Goal: Download file/media

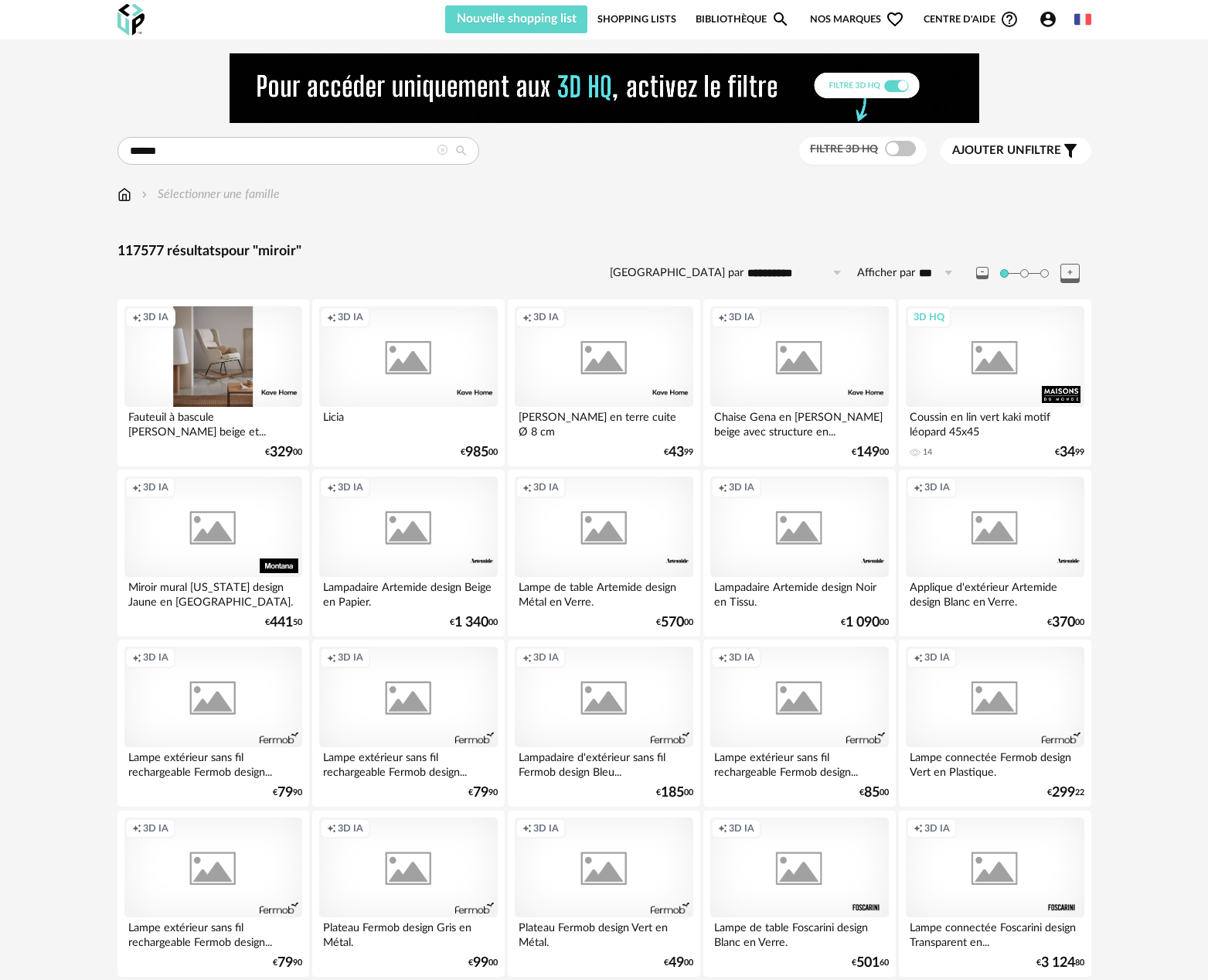
type input "******"
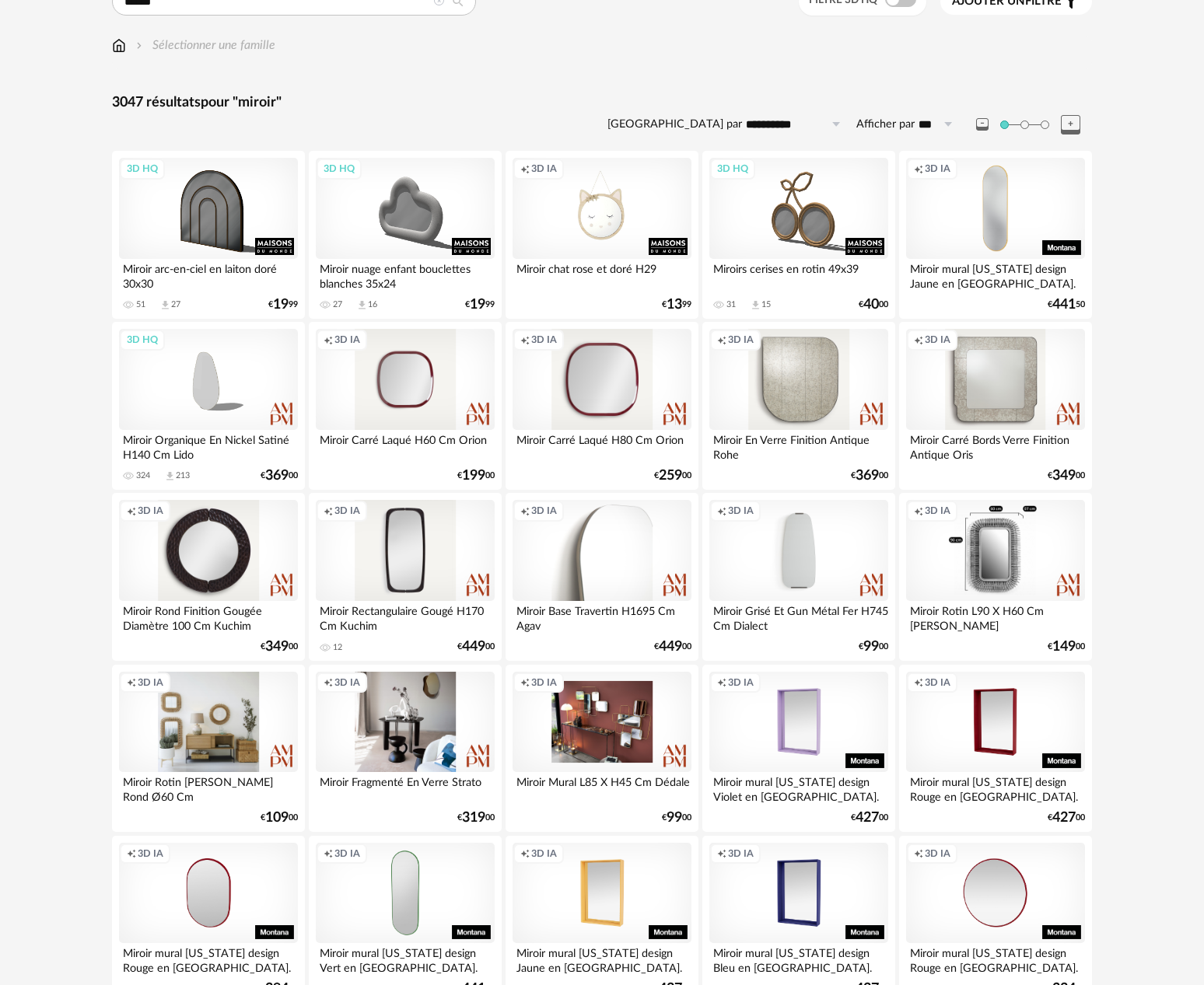
scroll to position [229, 0]
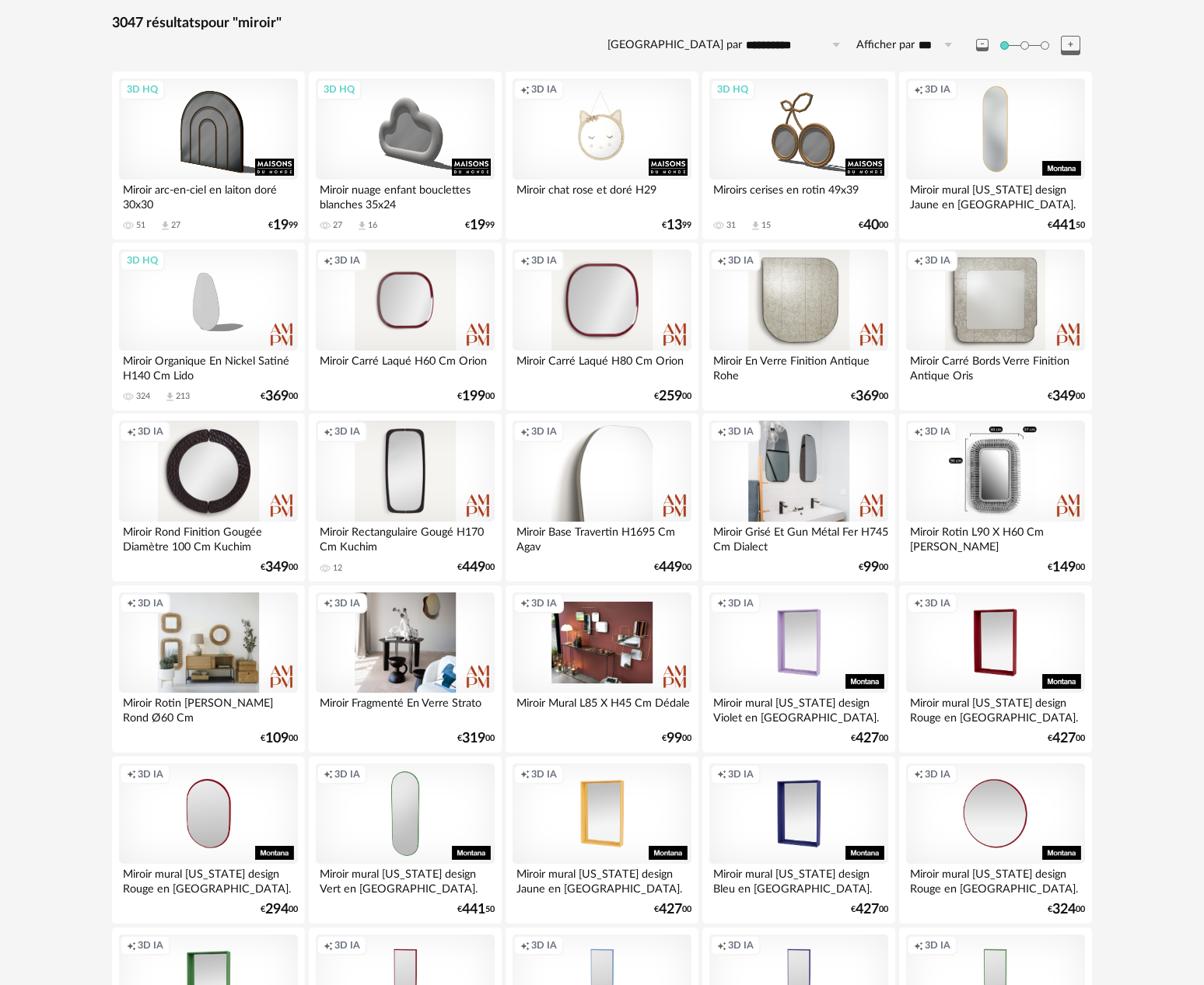
click at [805, 488] on div "Creation icon 3D IA" at bounding box center [798, 471] width 179 height 101
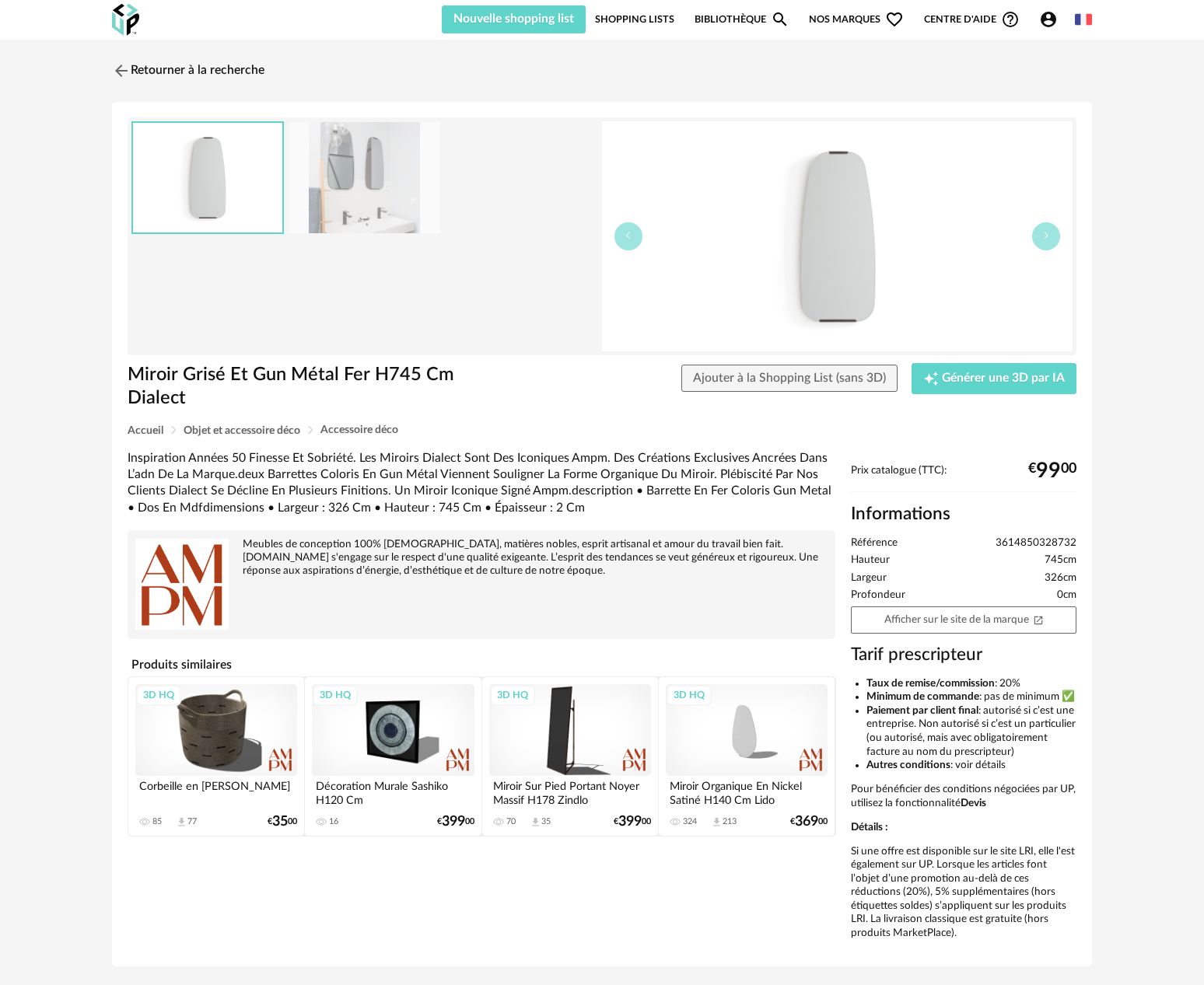
click at [336, 196] on img at bounding box center [365, 177] width 151 height 111
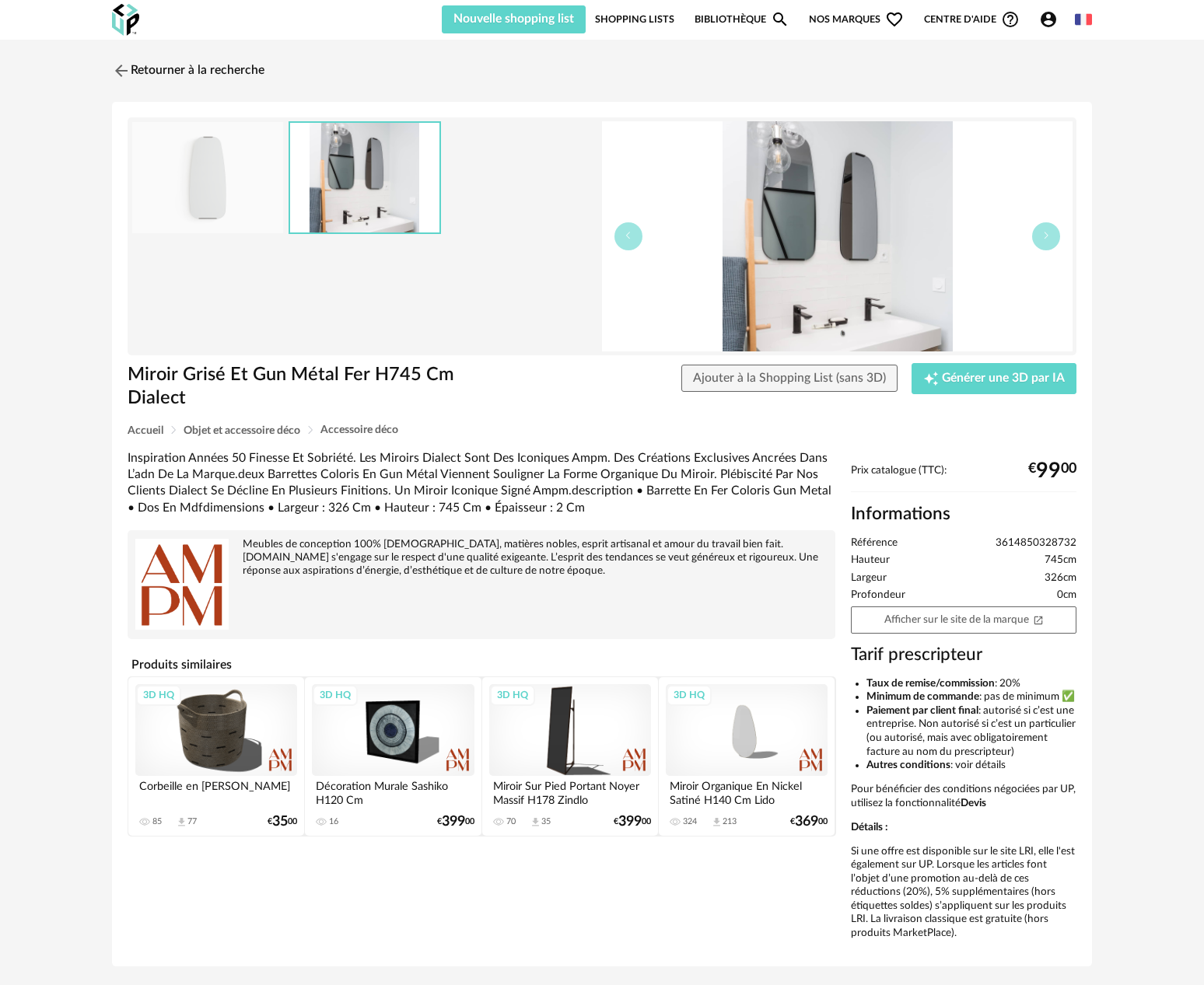
click at [233, 183] on img at bounding box center [208, 177] width 151 height 111
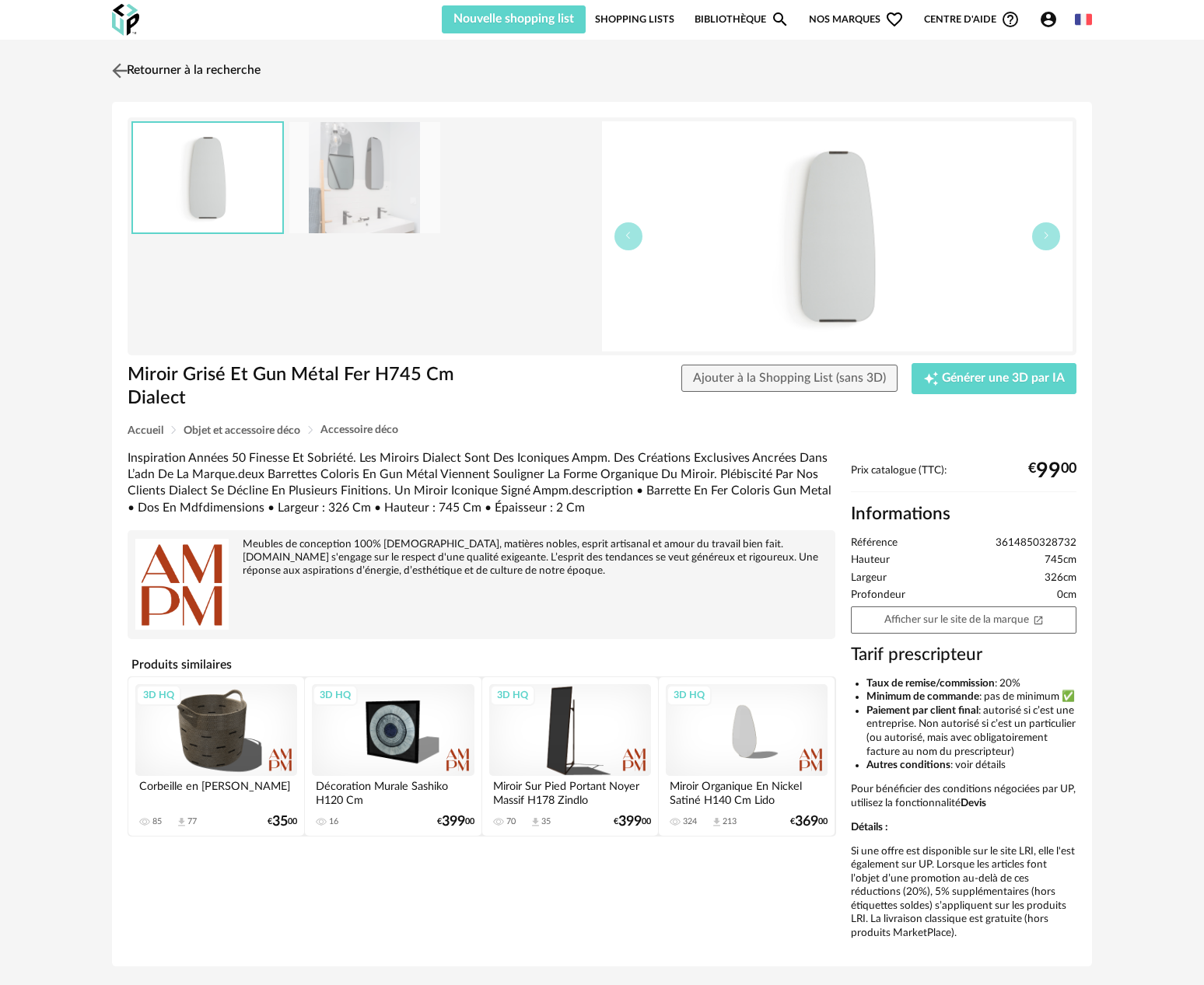
click at [118, 73] on img at bounding box center [120, 70] width 23 height 23
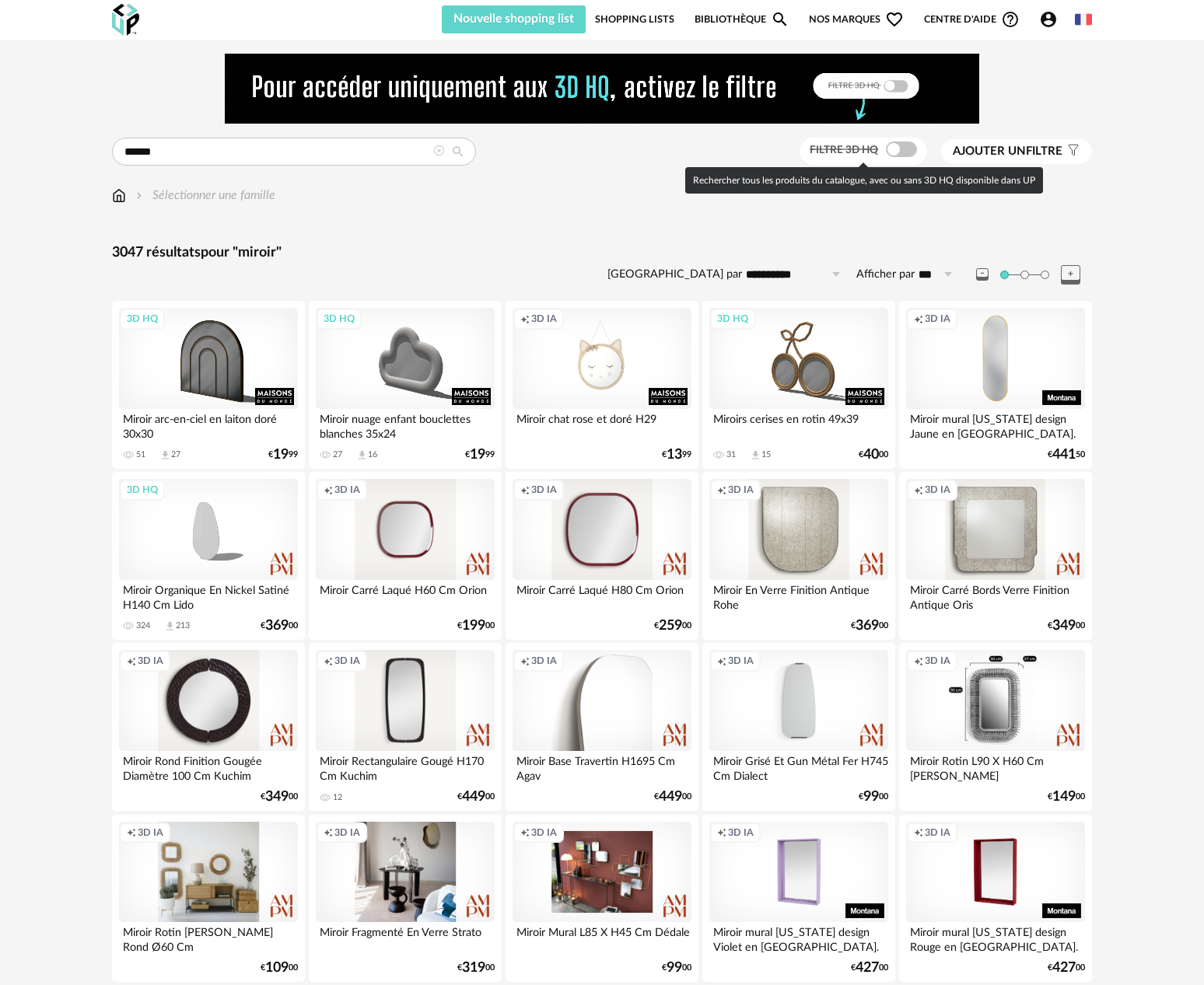
click at [905, 151] on span at bounding box center [901, 149] width 31 height 16
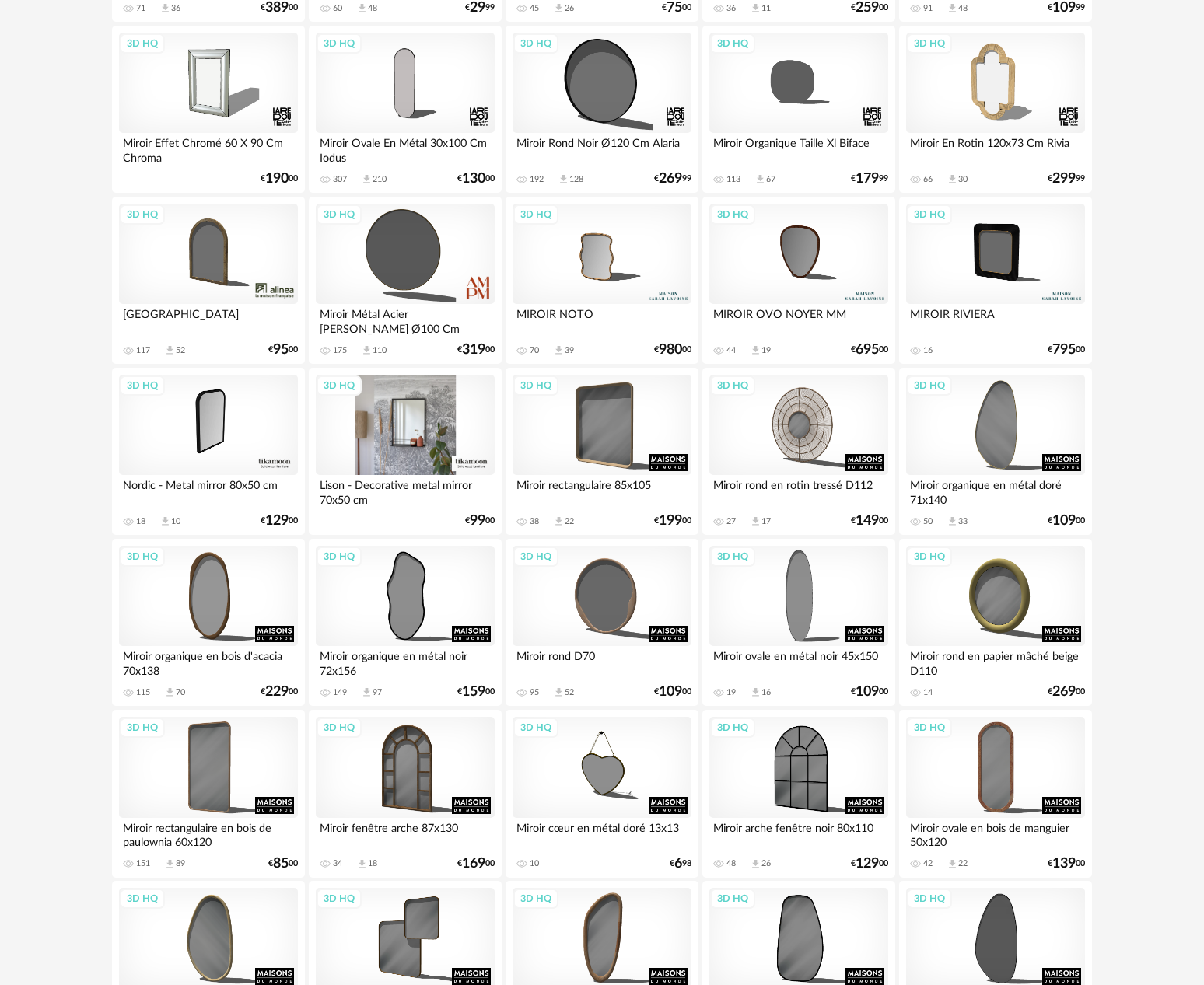
scroll to position [879, 0]
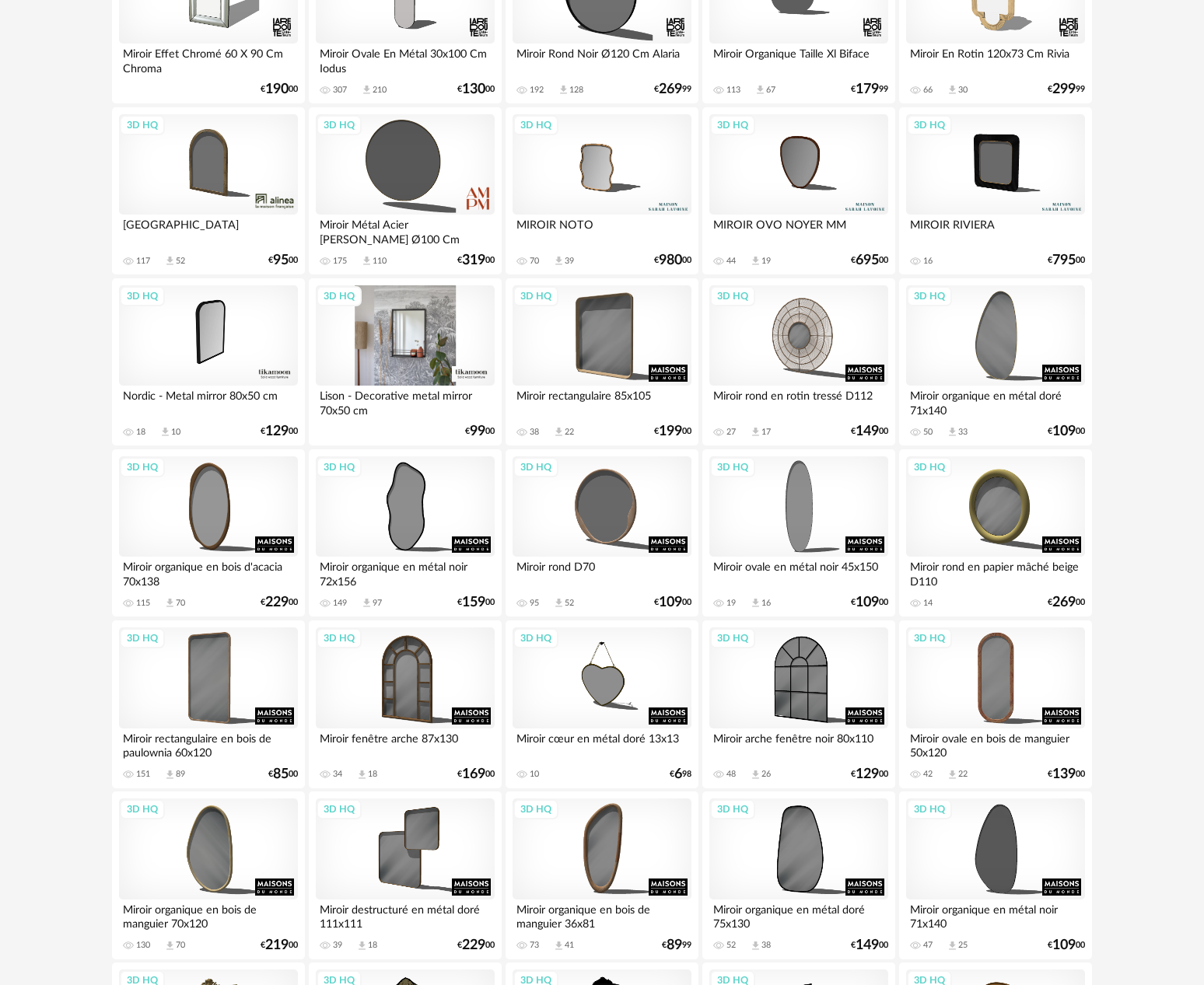
click at [369, 341] on div "3D HQ" at bounding box center [405, 336] width 179 height 101
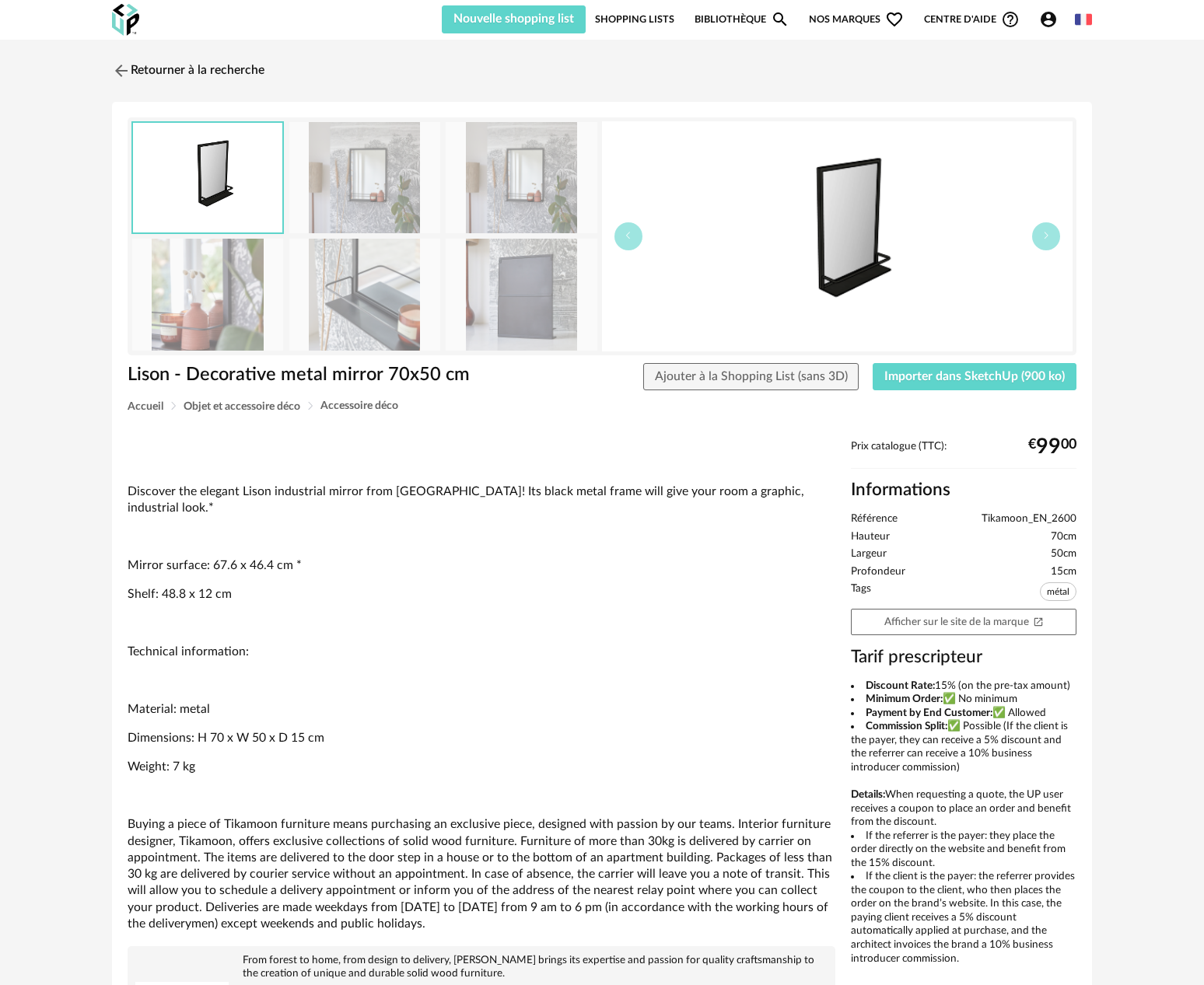
click at [344, 188] on img at bounding box center [365, 177] width 151 height 111
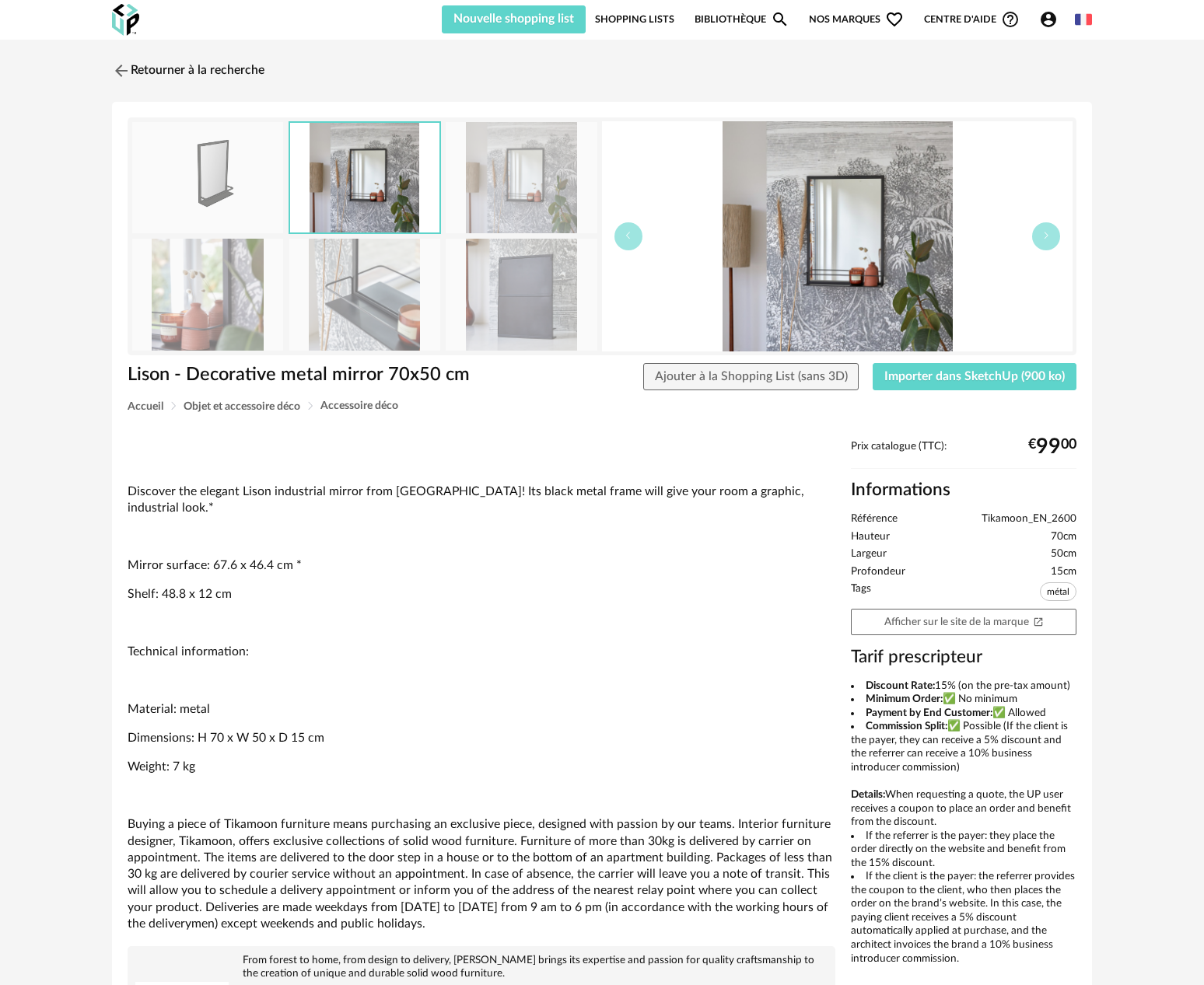
click at [525, 184] on img at bounding box center [521, 177] width 151 height 111
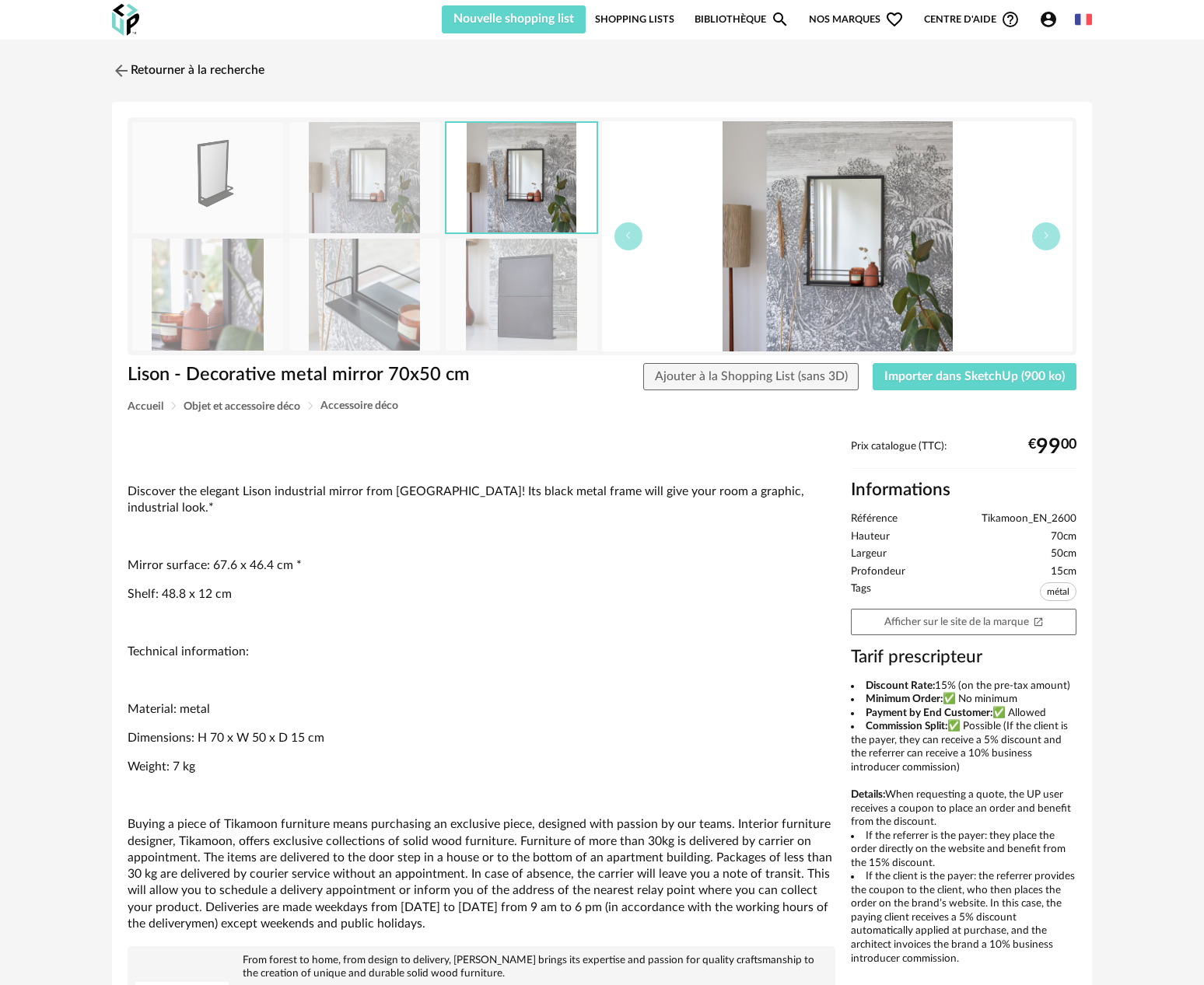
click at [522, 277] on img at bounding box center [521, 294] width 151 height 111
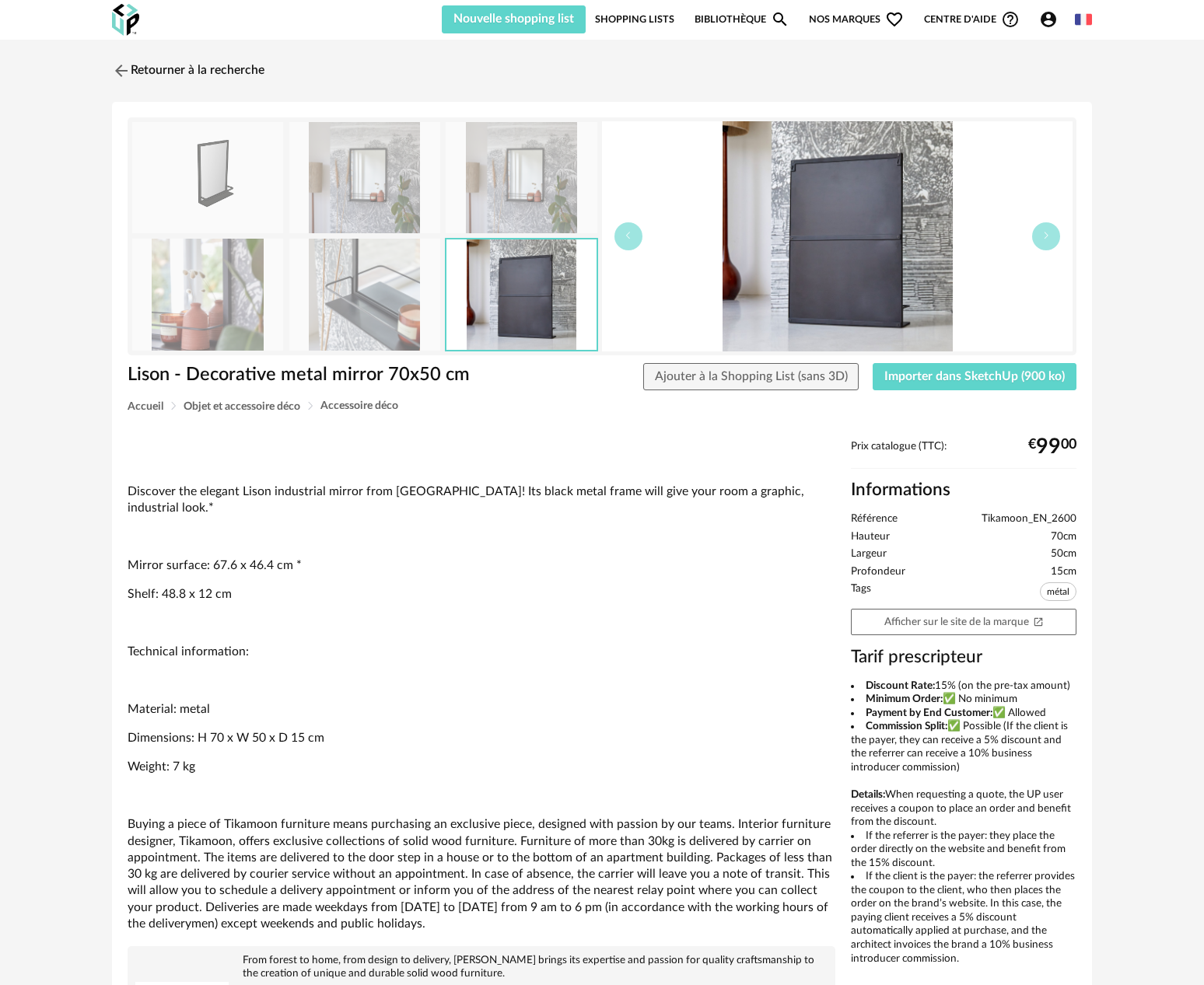
click at [380, 279] on img at bounding box center [365, 294] width 151 height 111
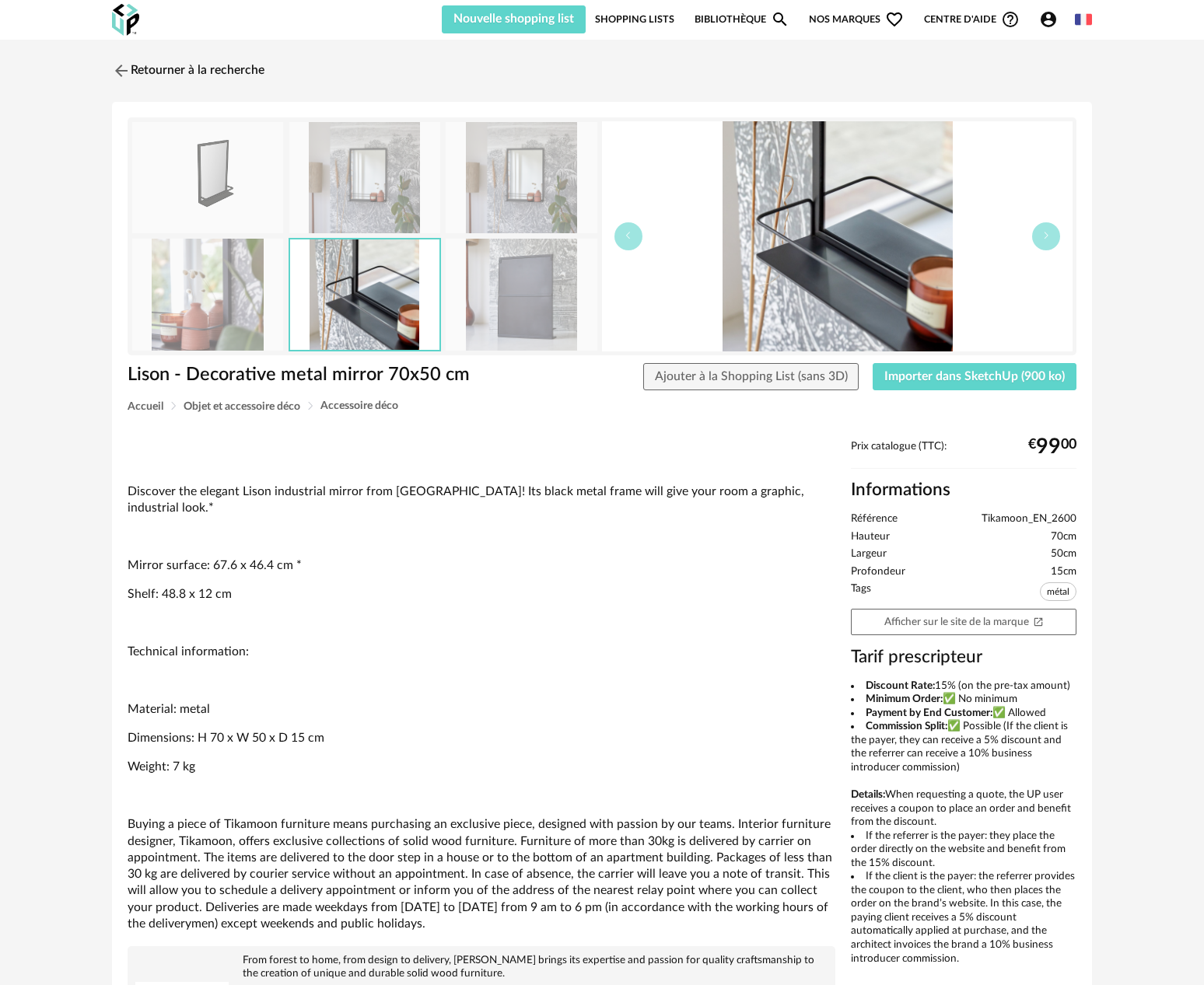
click at [228, 281] on img at bounding box center [208, 294] width 151 height 111
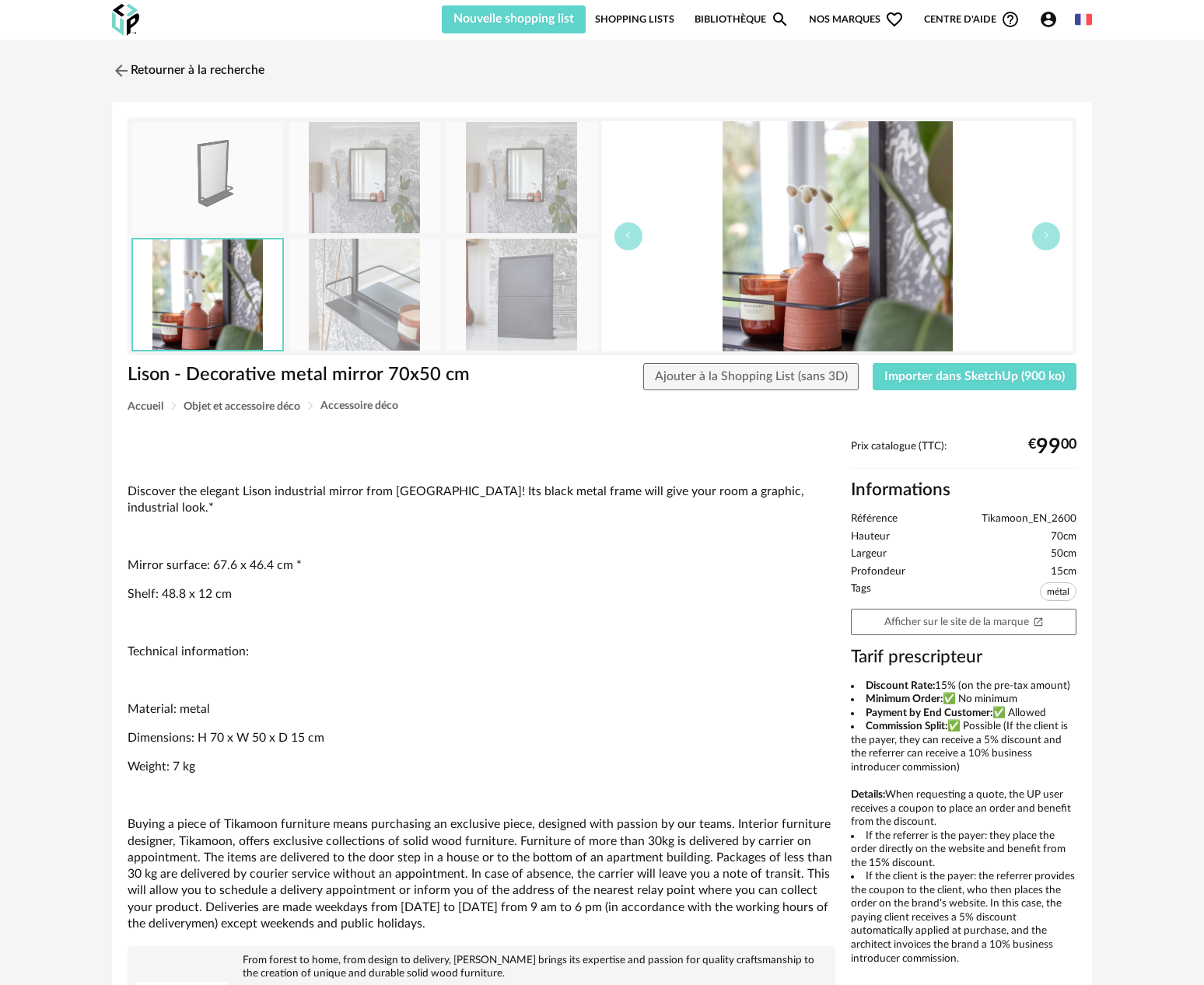
click at [347, 180] on img at bounding box center [365, 177] width 151 height 111
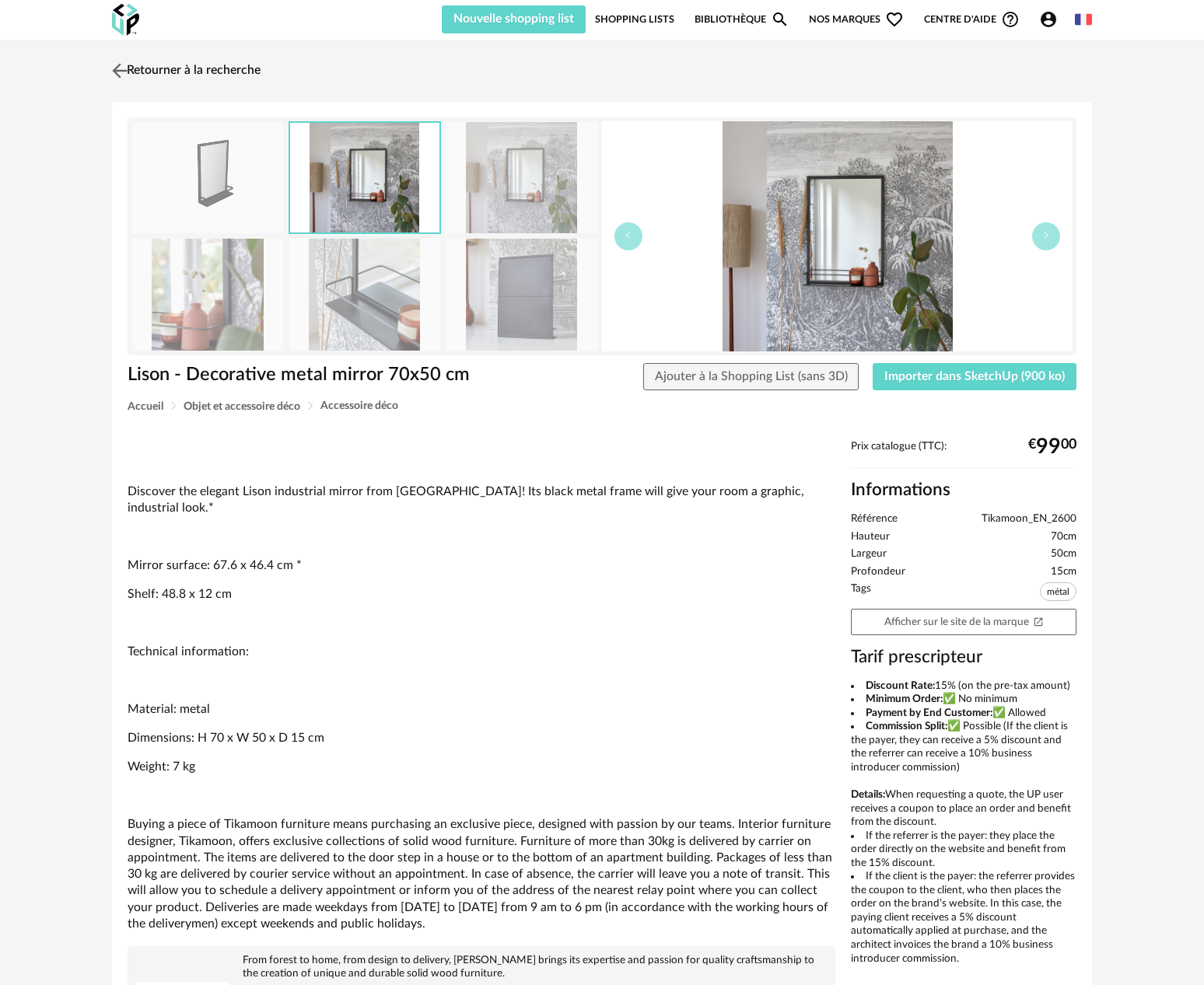
click at [126, 73] on img at bounding box center [120, 70] width 23 height 23
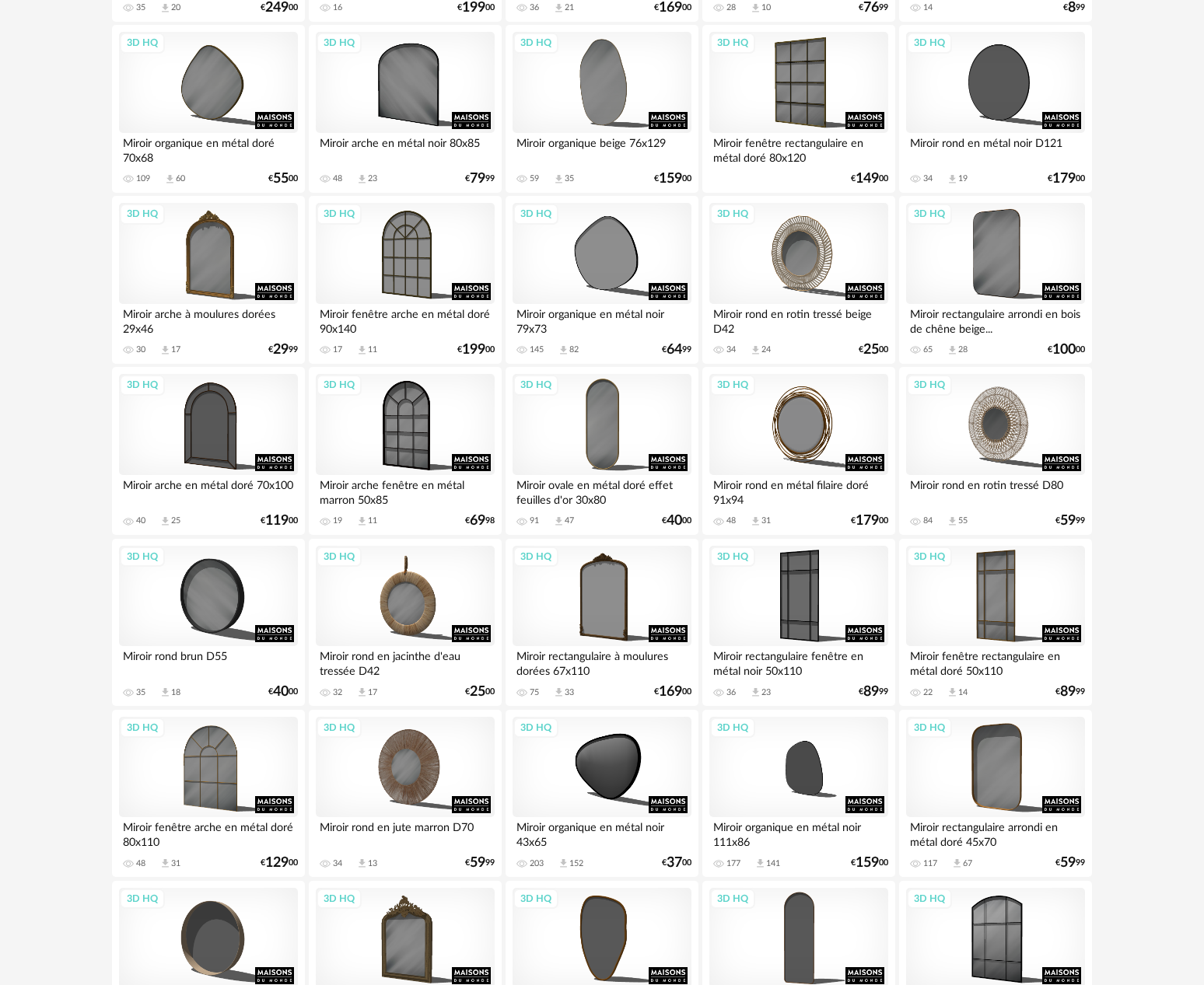
scroll to position [2103, 0]
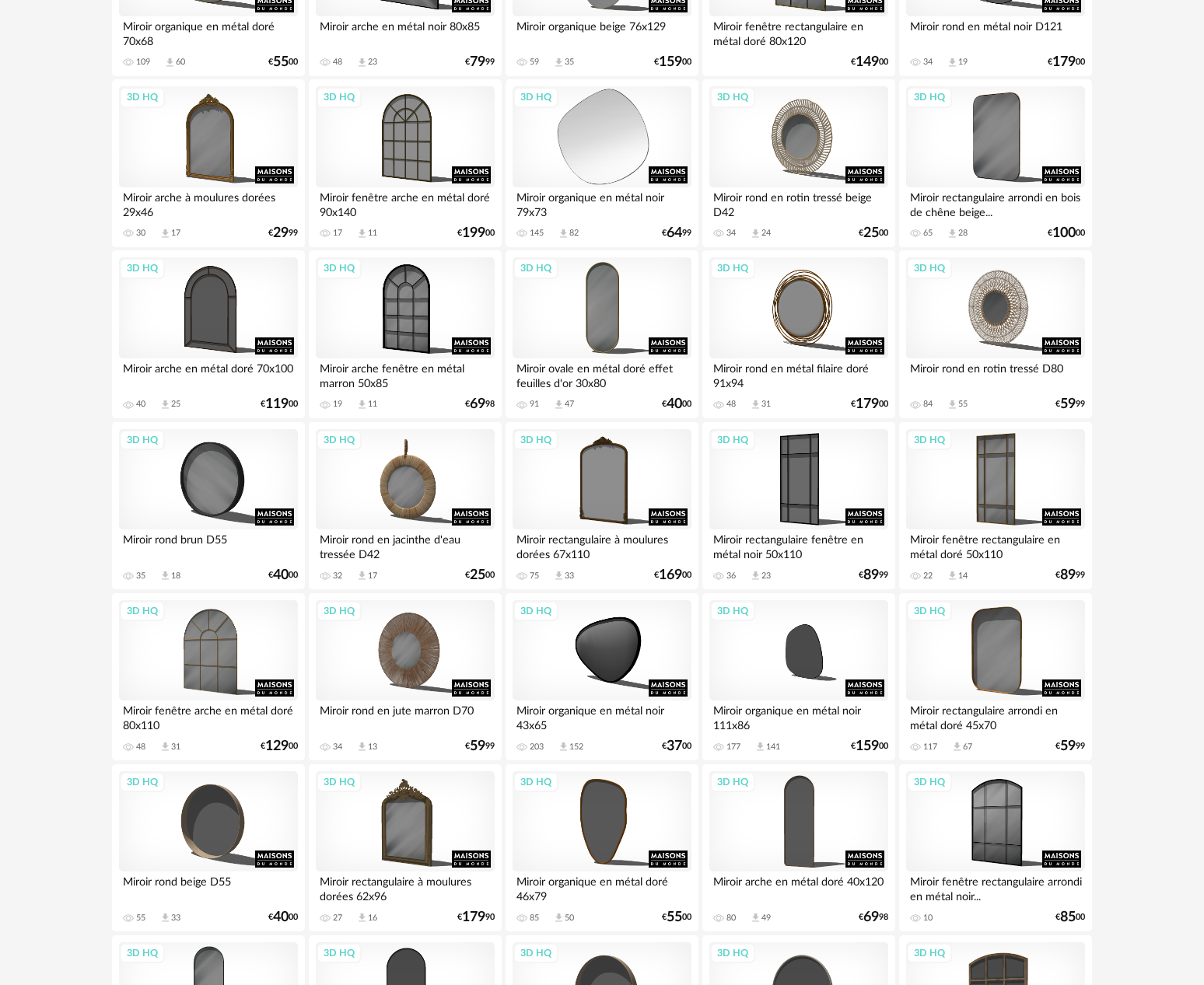
click at [585, 144] on div "3D HQ" at bounding box center [602, 137] width 179 height 101
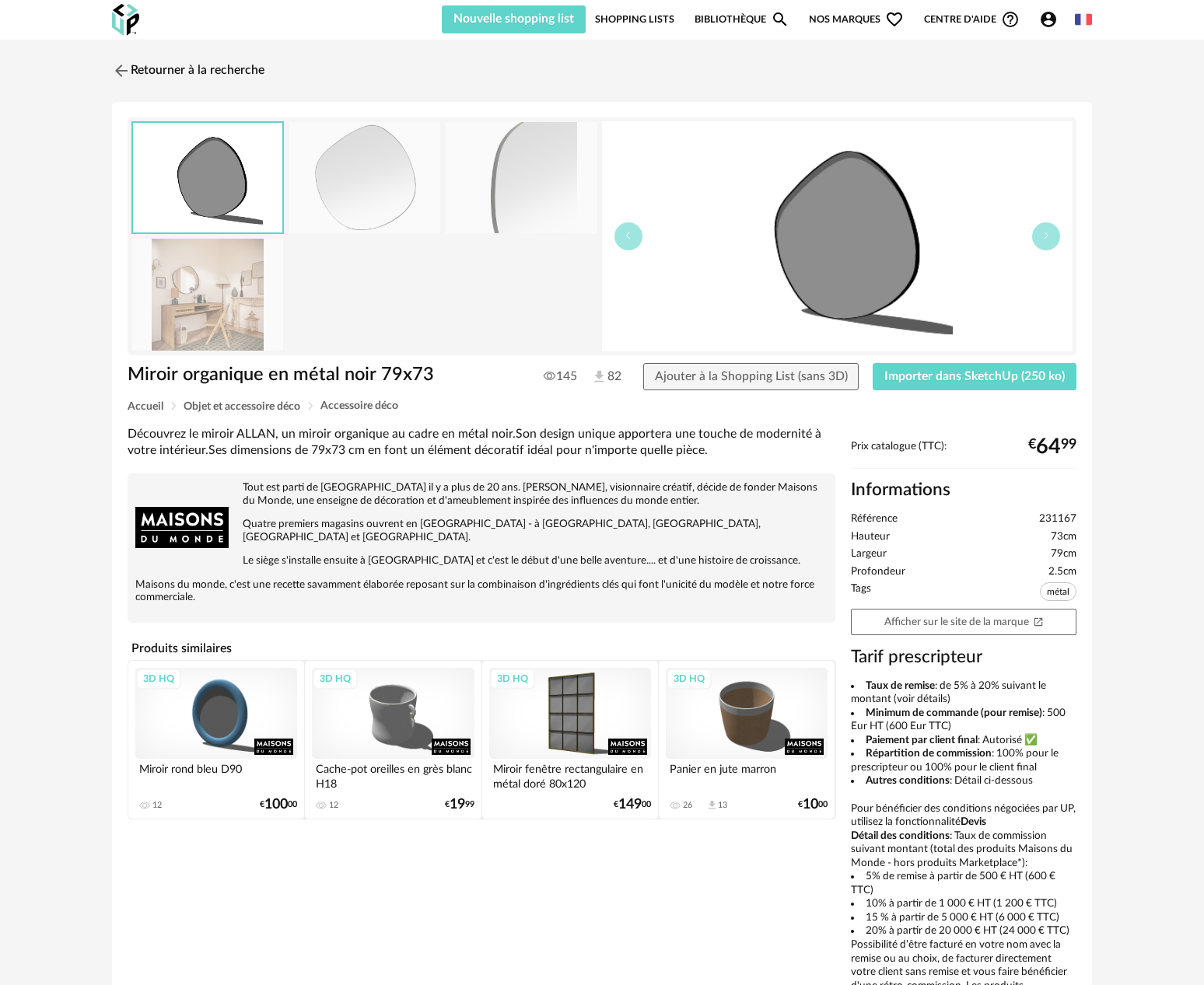
click at [208, 300] on img at bounding box center [208, 294] width 151 height 111
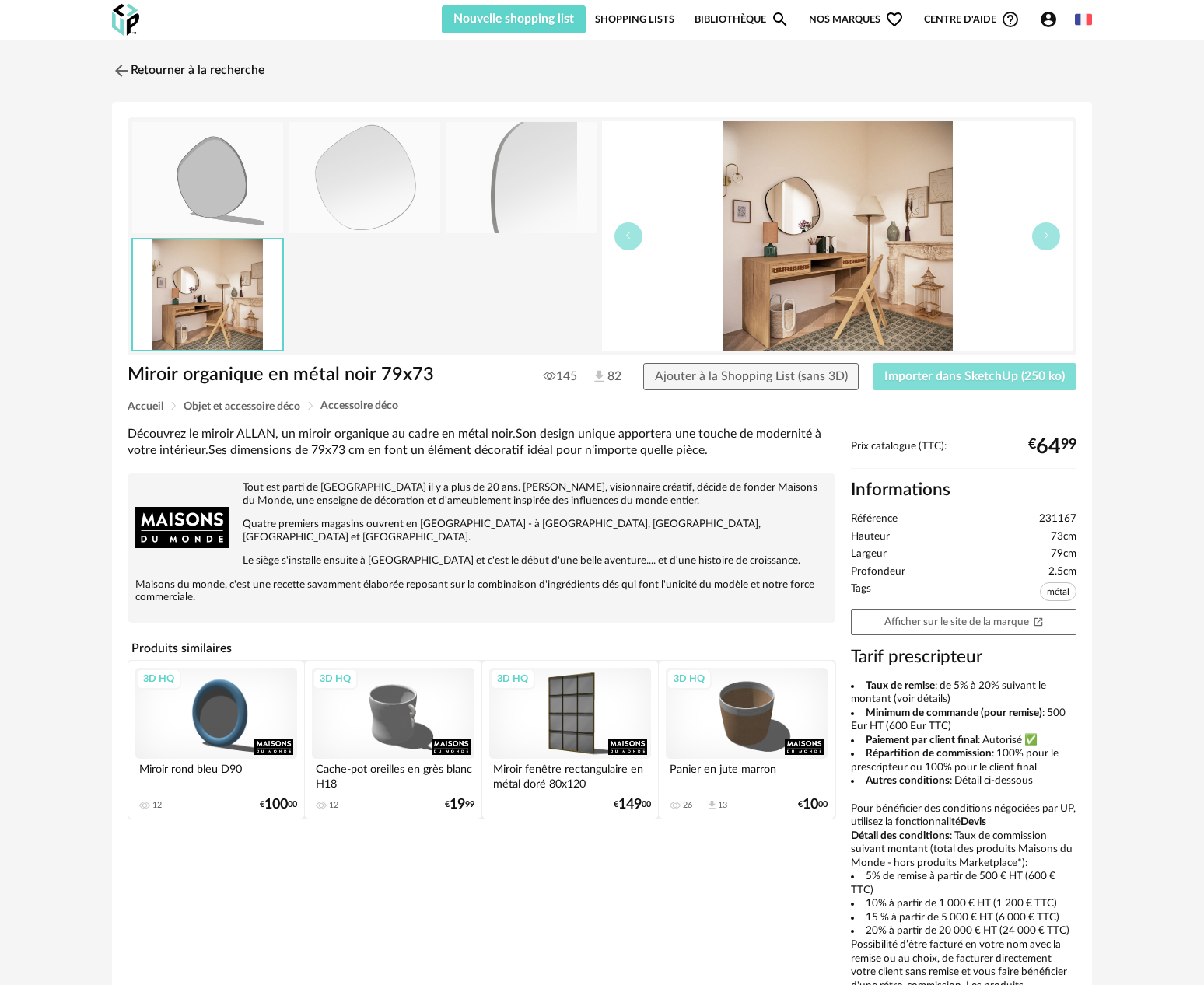
click at [918, 374] on span "Importer dans SketchUp (250 ko)" at bounding box center [974, 376] width 180 height 13
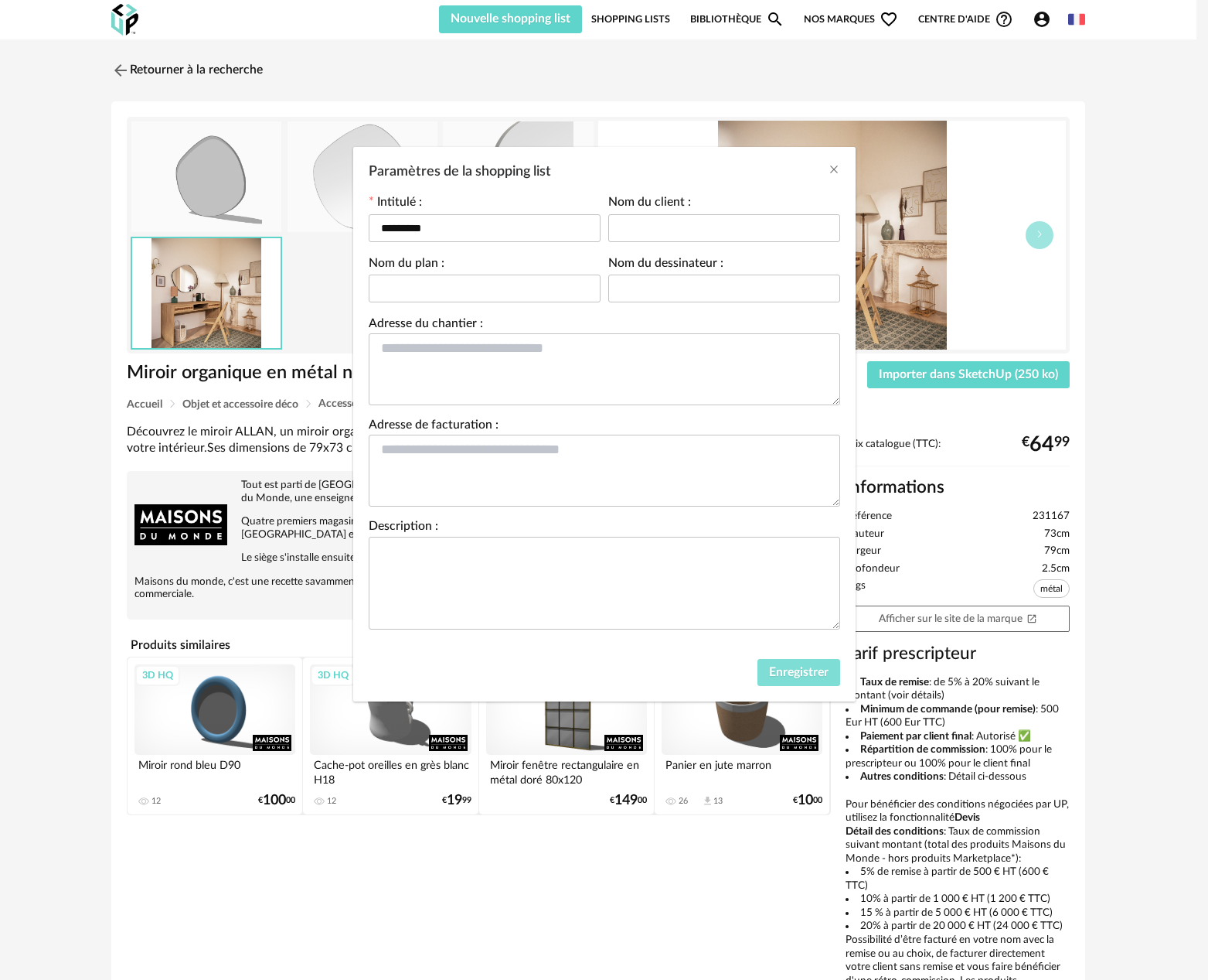
click at [817, 674] on span "Enregistrer" at bounding box center [798, 672] width 59 height 13
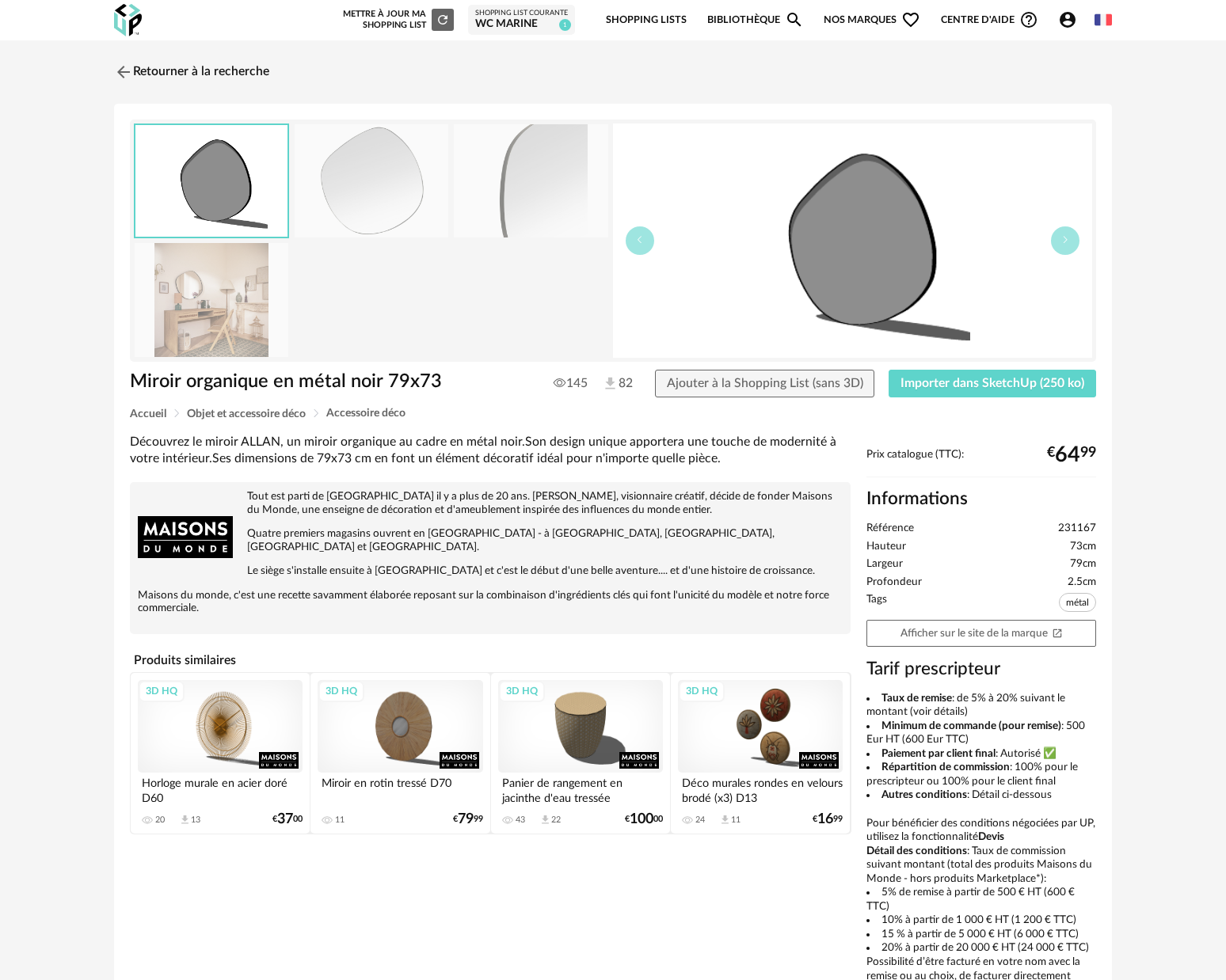
click at [384, 199] on img at bounding box center [371, 180] width 153 height 113
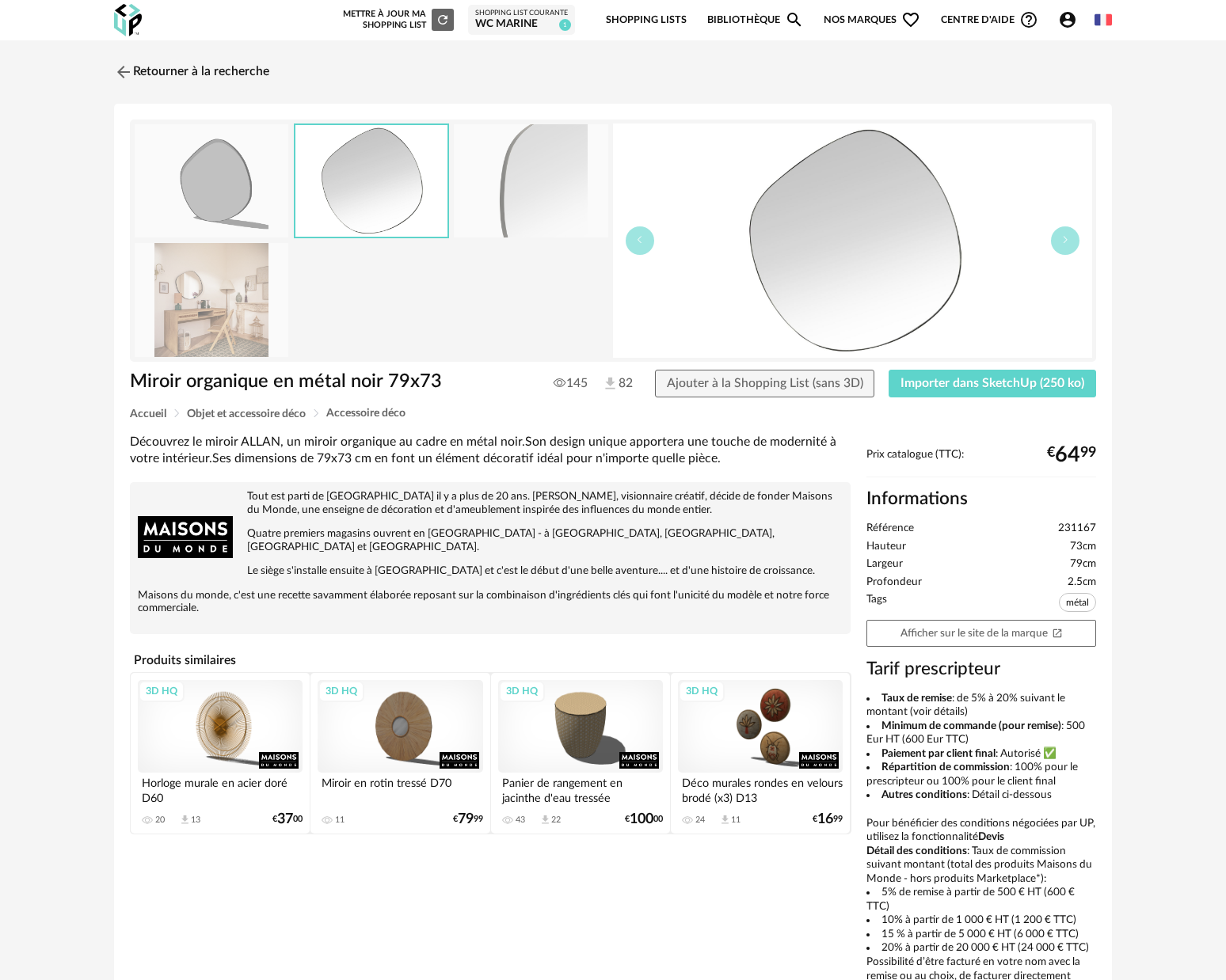
click at [506, 209] on img at bounding box center [530, 180] width 153 height 113
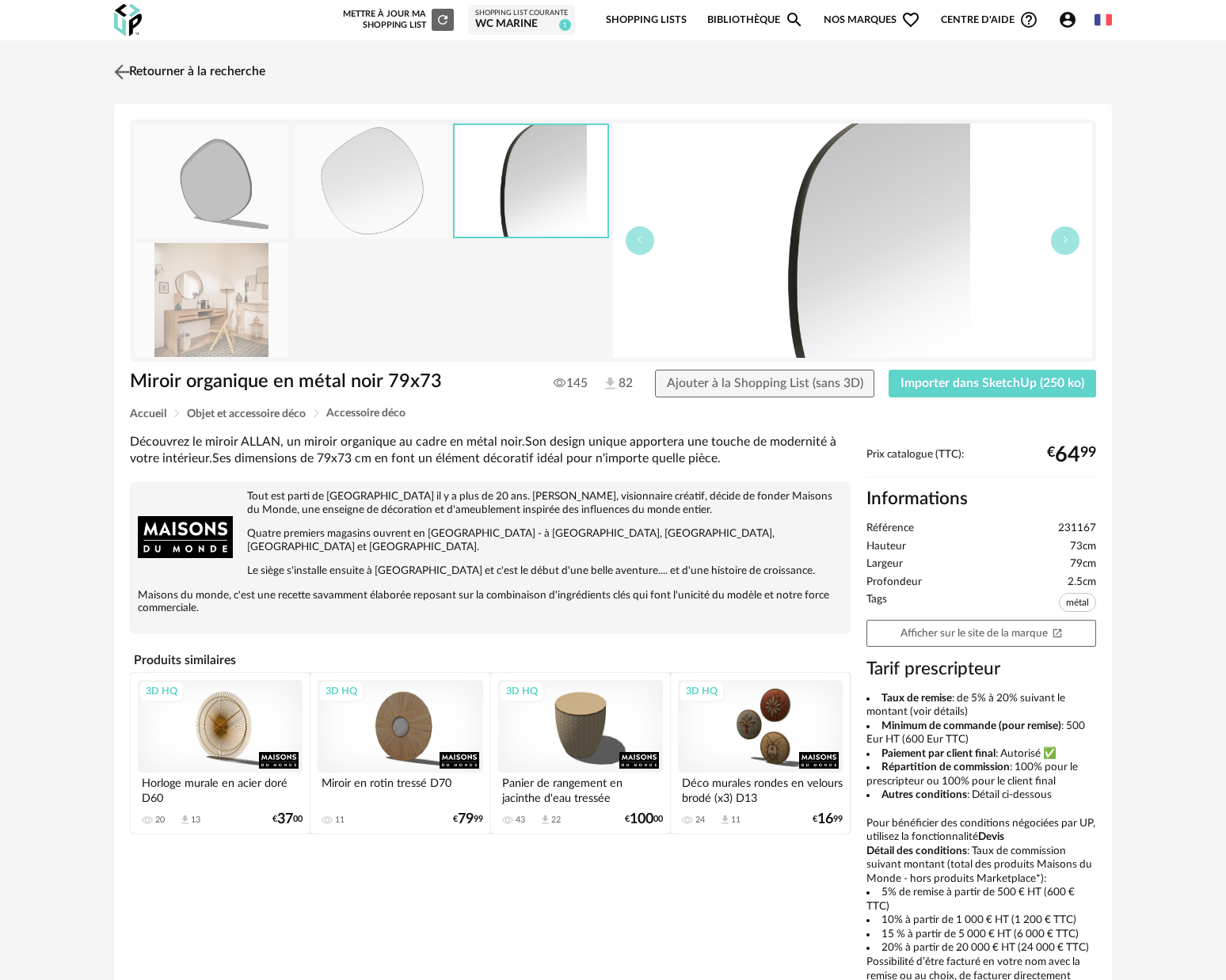
click at [122, 71] on img at bounding box center [123, 71] width 23 height 23
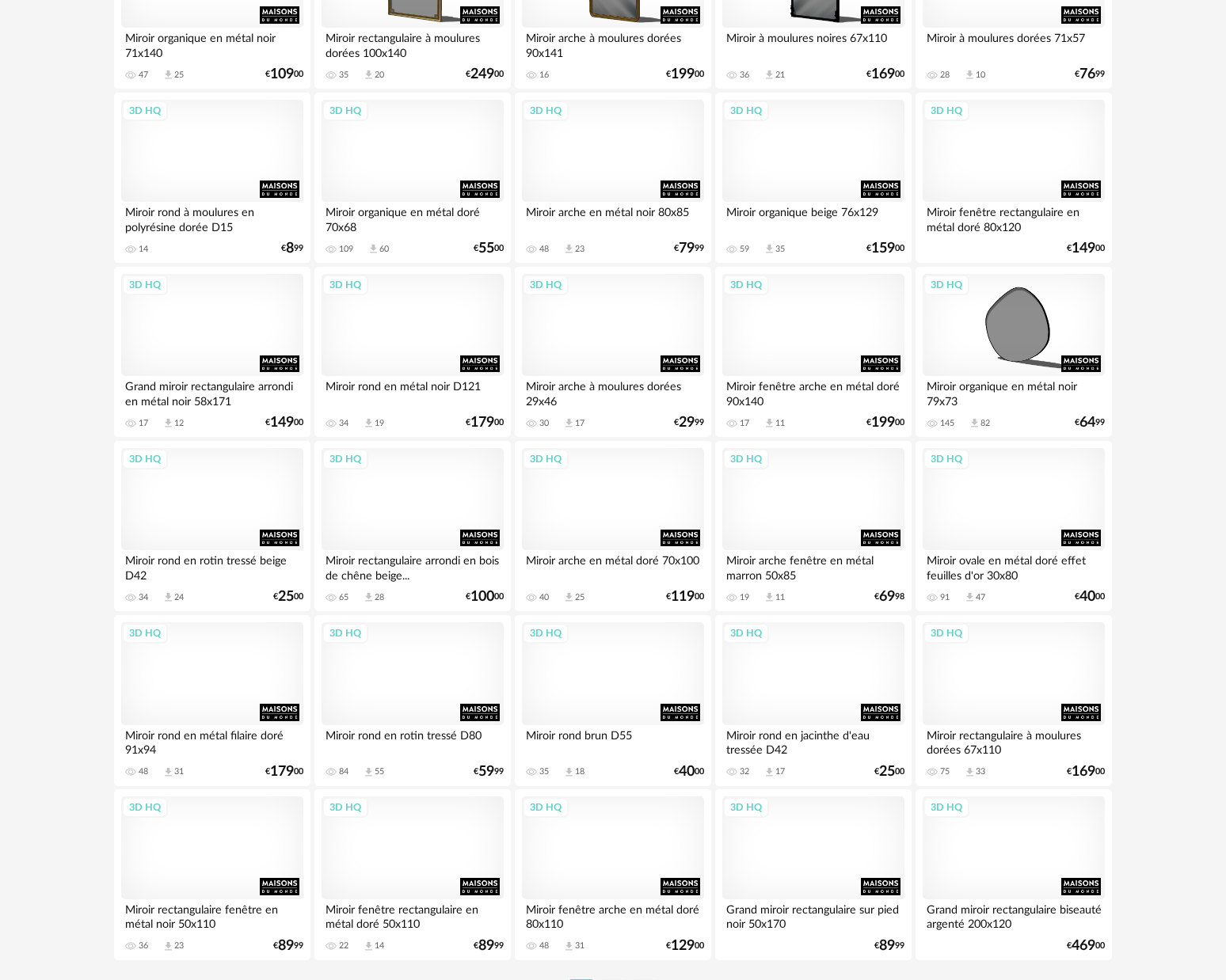
scroll to position [2927, 0]
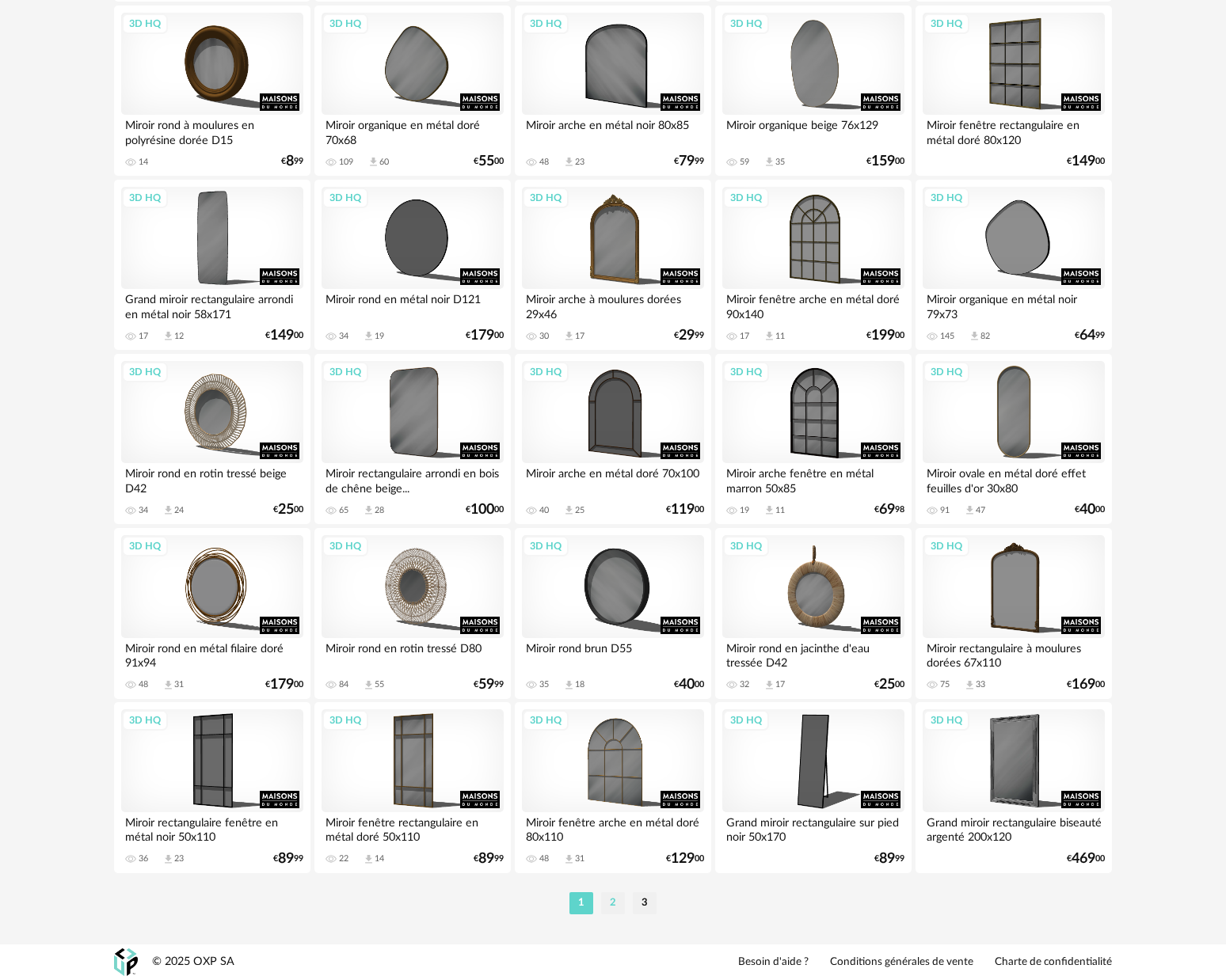
click at [620, 906] on li "2" at bounding box center [613, 903] width 23 height 22
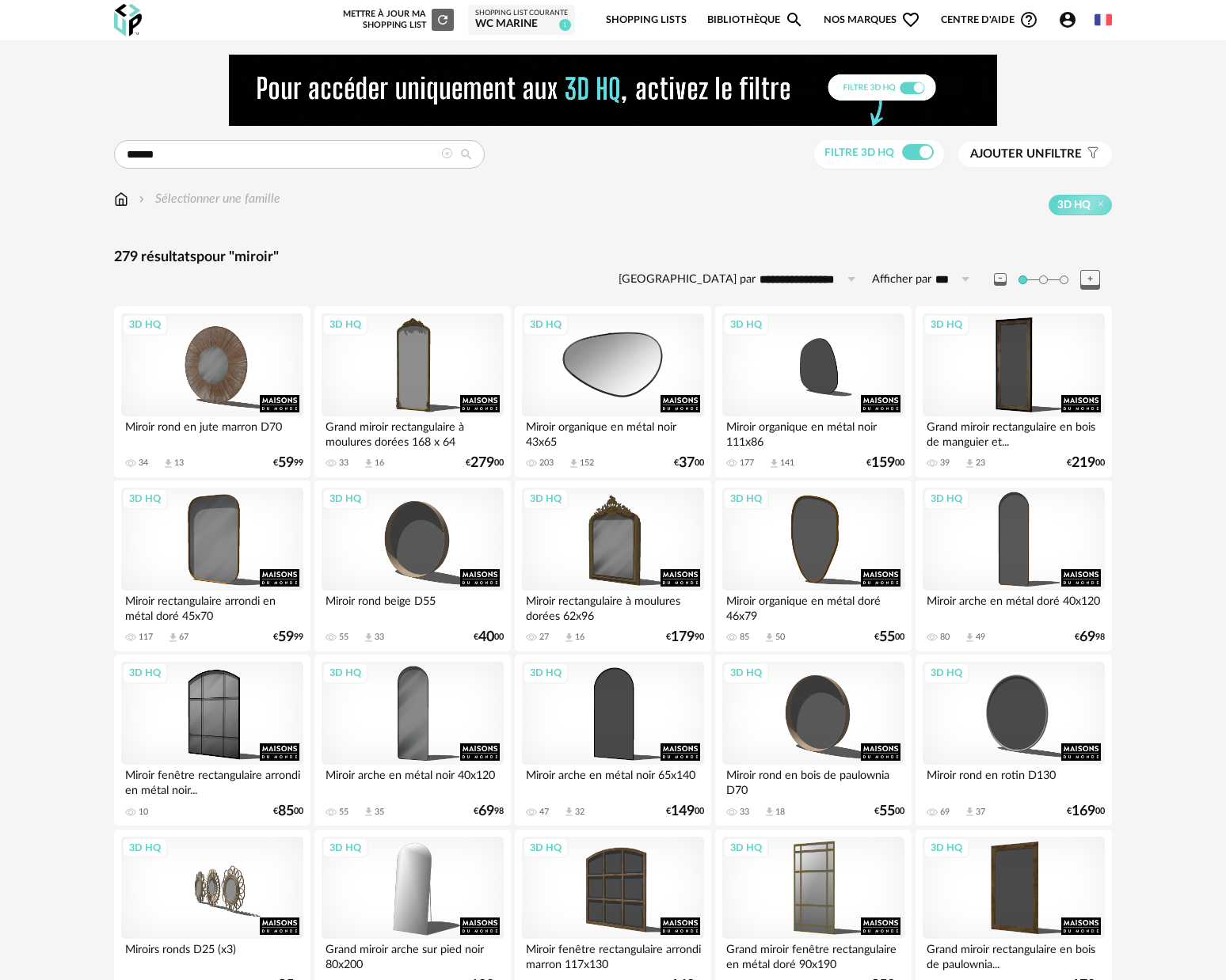
click at [638, 365] on div "3D HQ" at bounding box center [613, 365] width 182 height 103
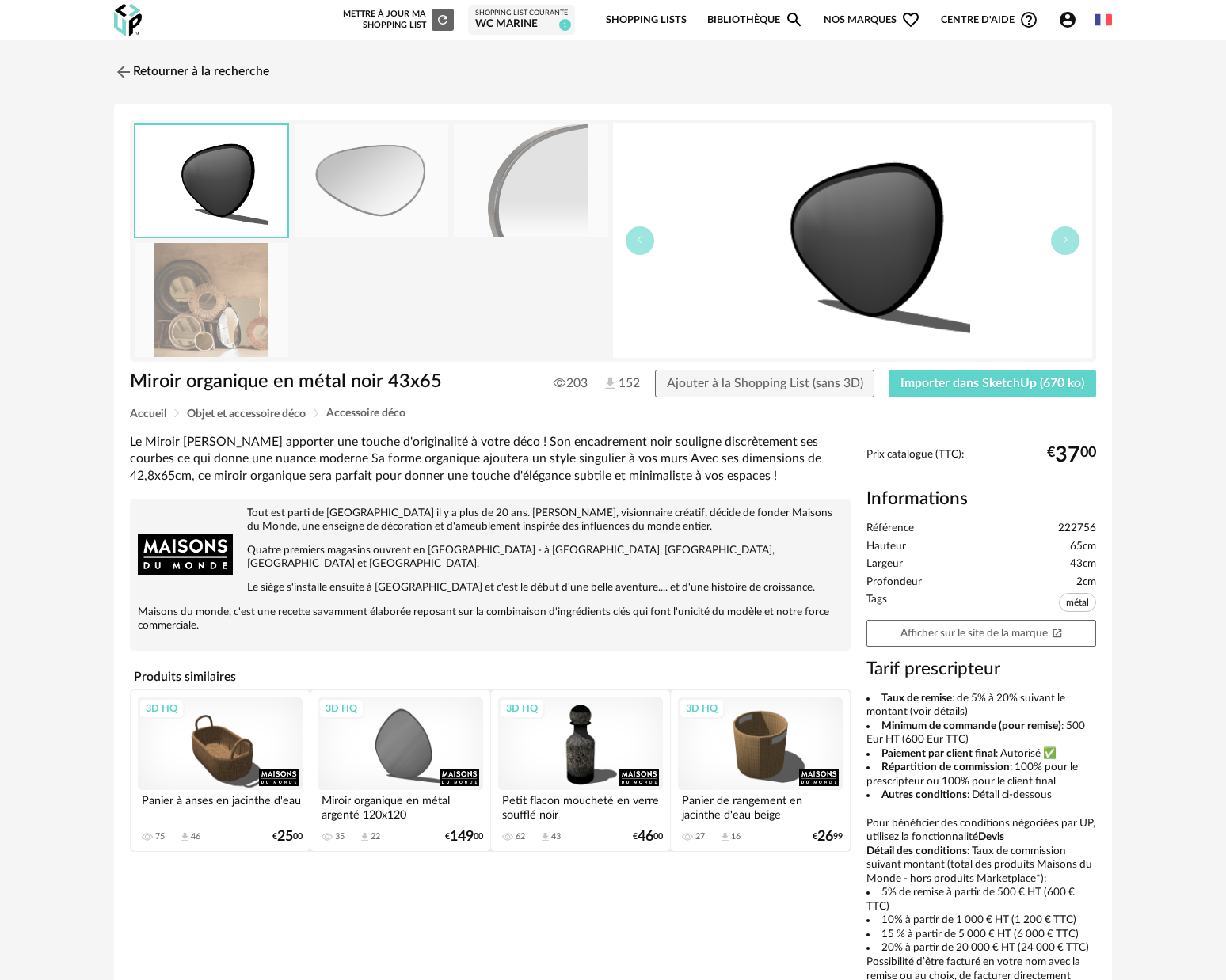
click at [261, 307] on img at bounding box center [211, 299] width 153 height 113
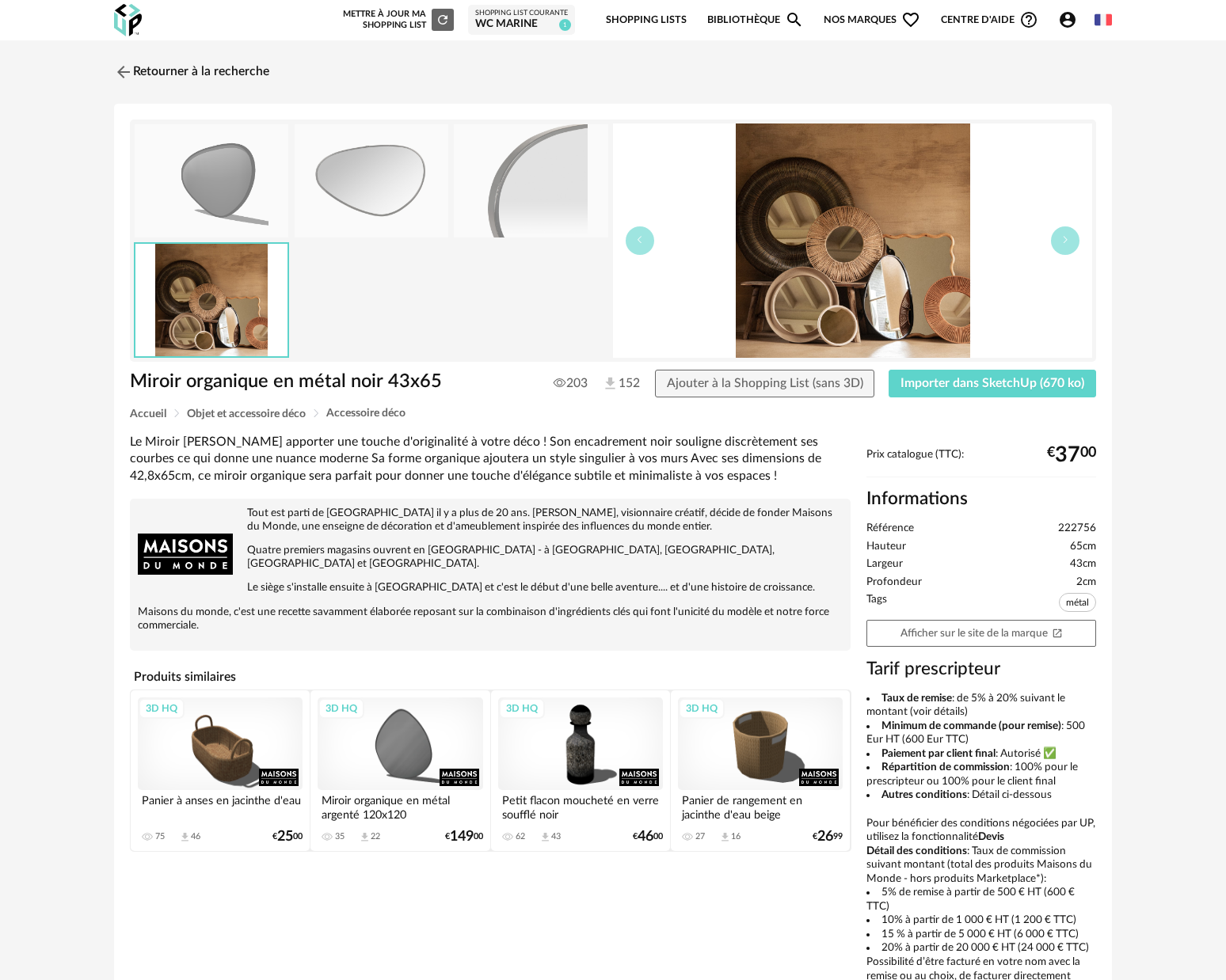
click at [434, 217] on img at bounding box center [371, 180] width 153 height 113
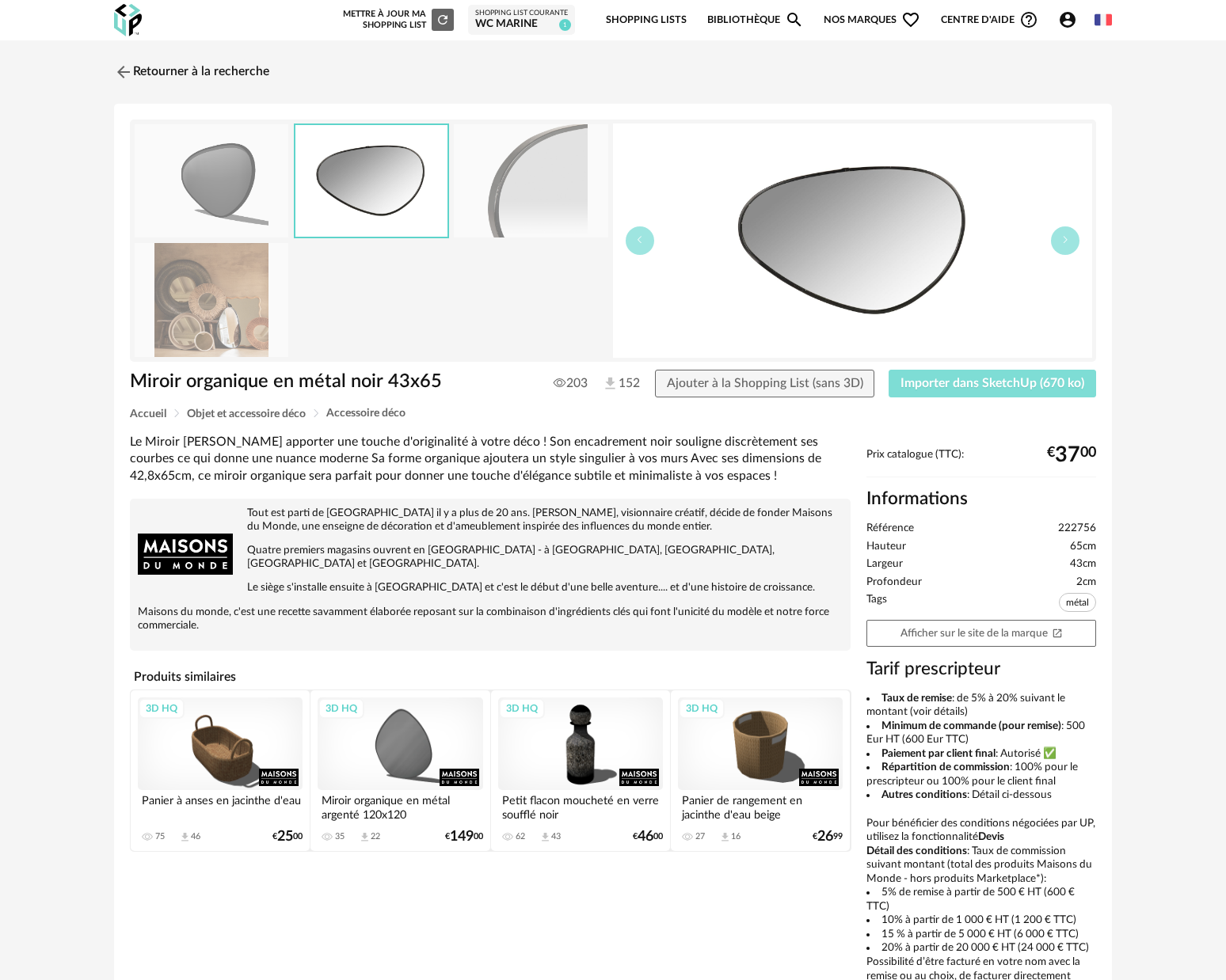
click at [1031, 381] on span "Importer dans SketchUp (670 ko)" at bounding box center [992, 383] width 183 height 13
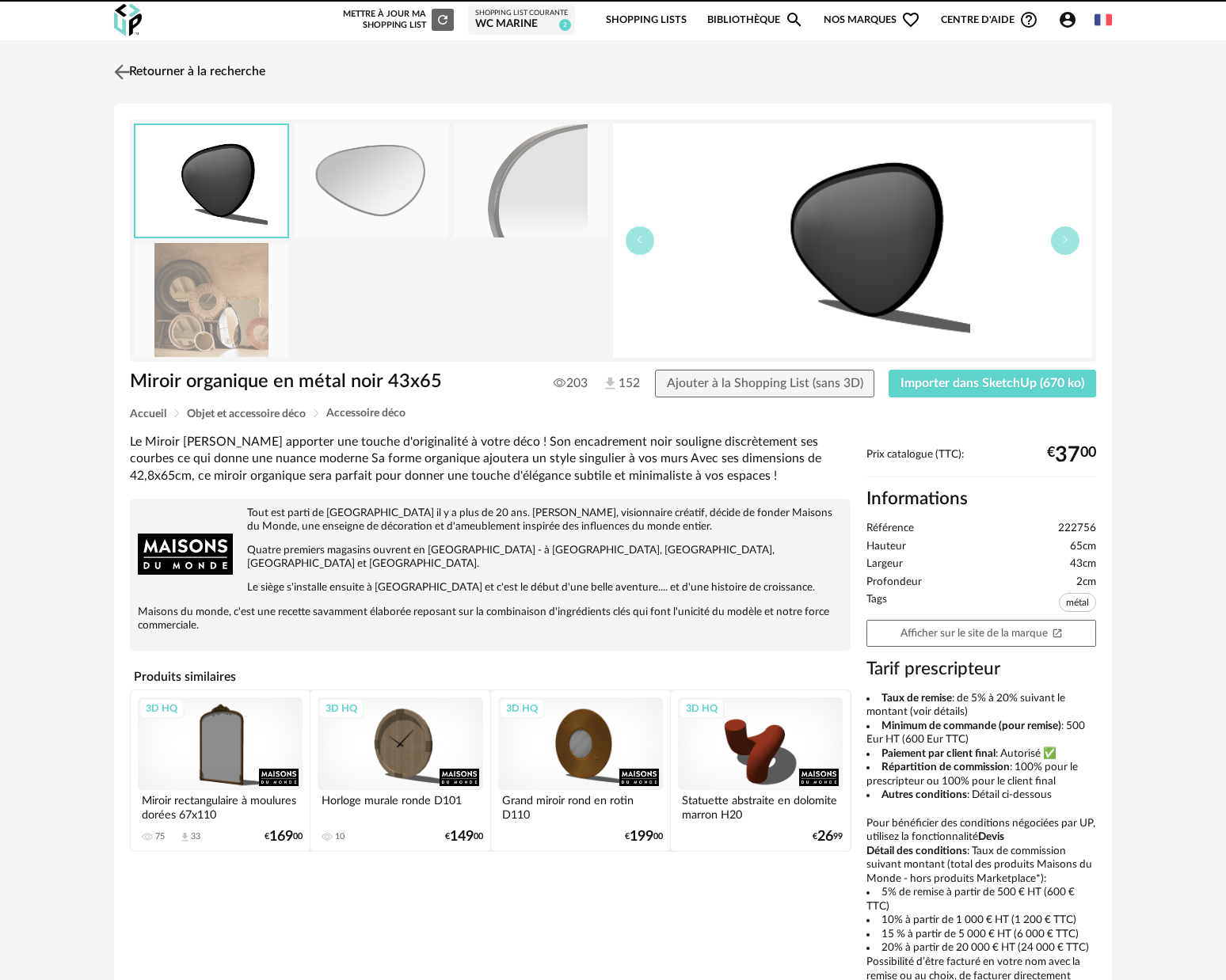
click at [123, 70] on img at bounding box center [123, 71] width 23 height 23
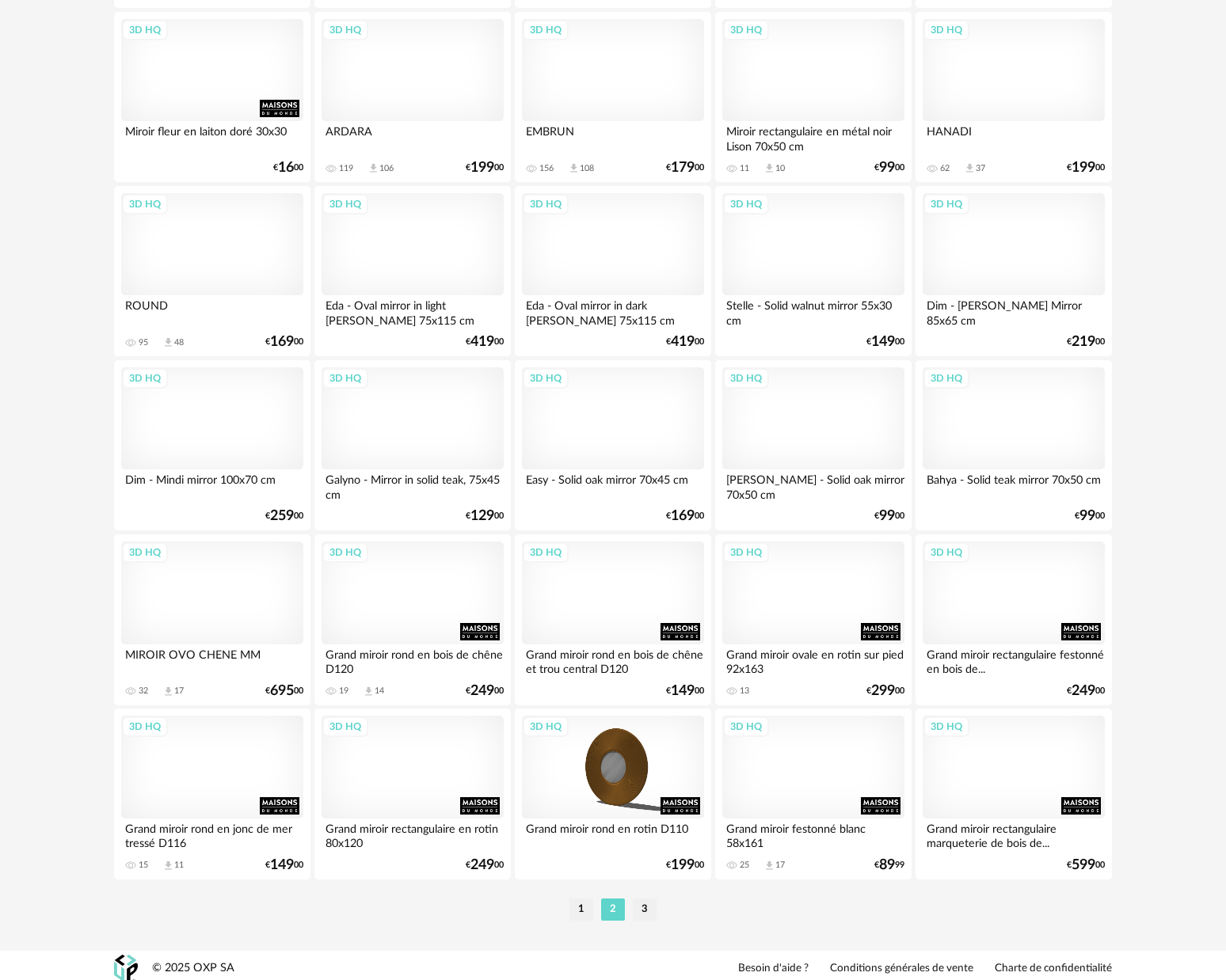
scroll to position [2927, 0]
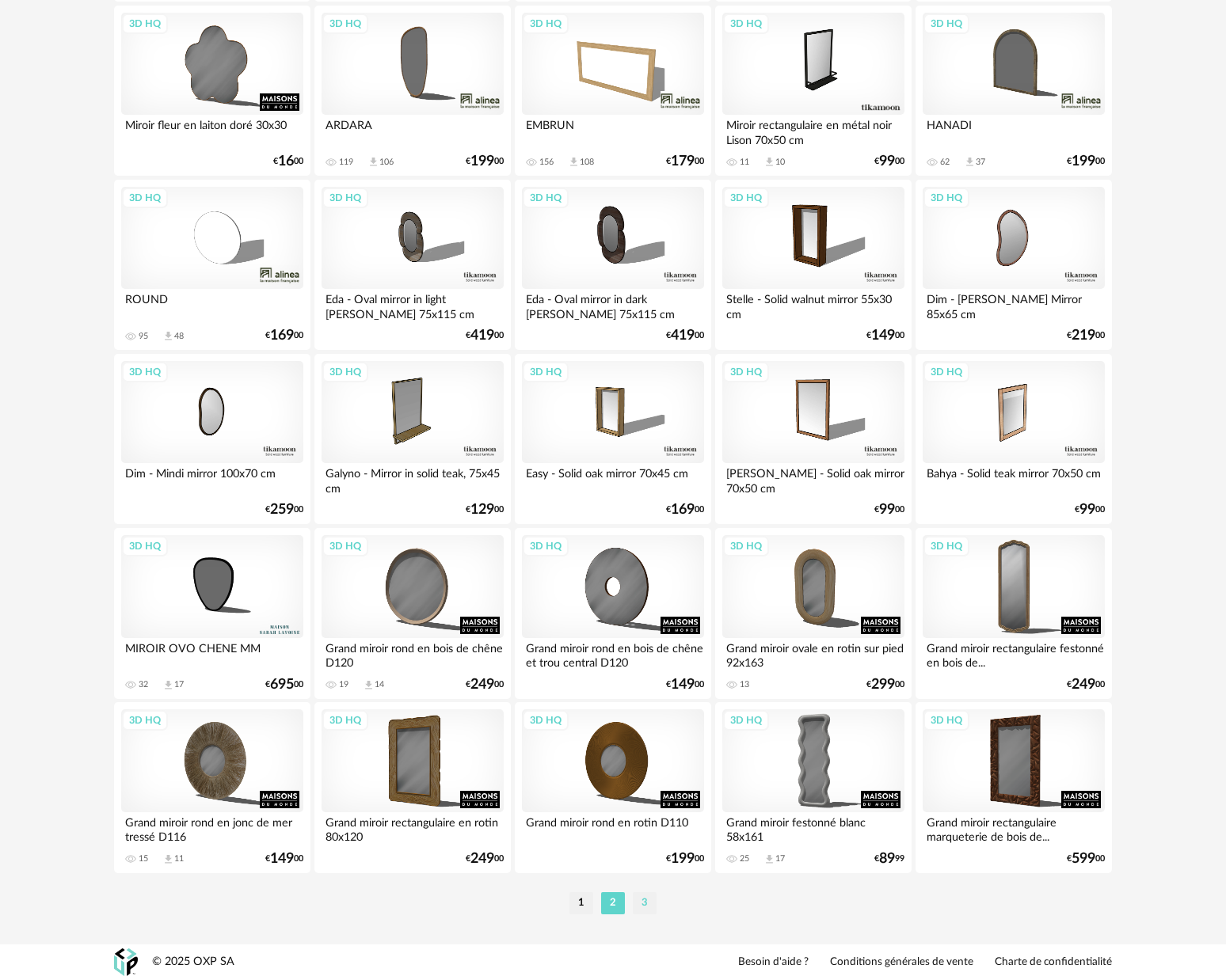
click at [649, 901] on li "3" at bounding box center [643, 903] width 23 height 22
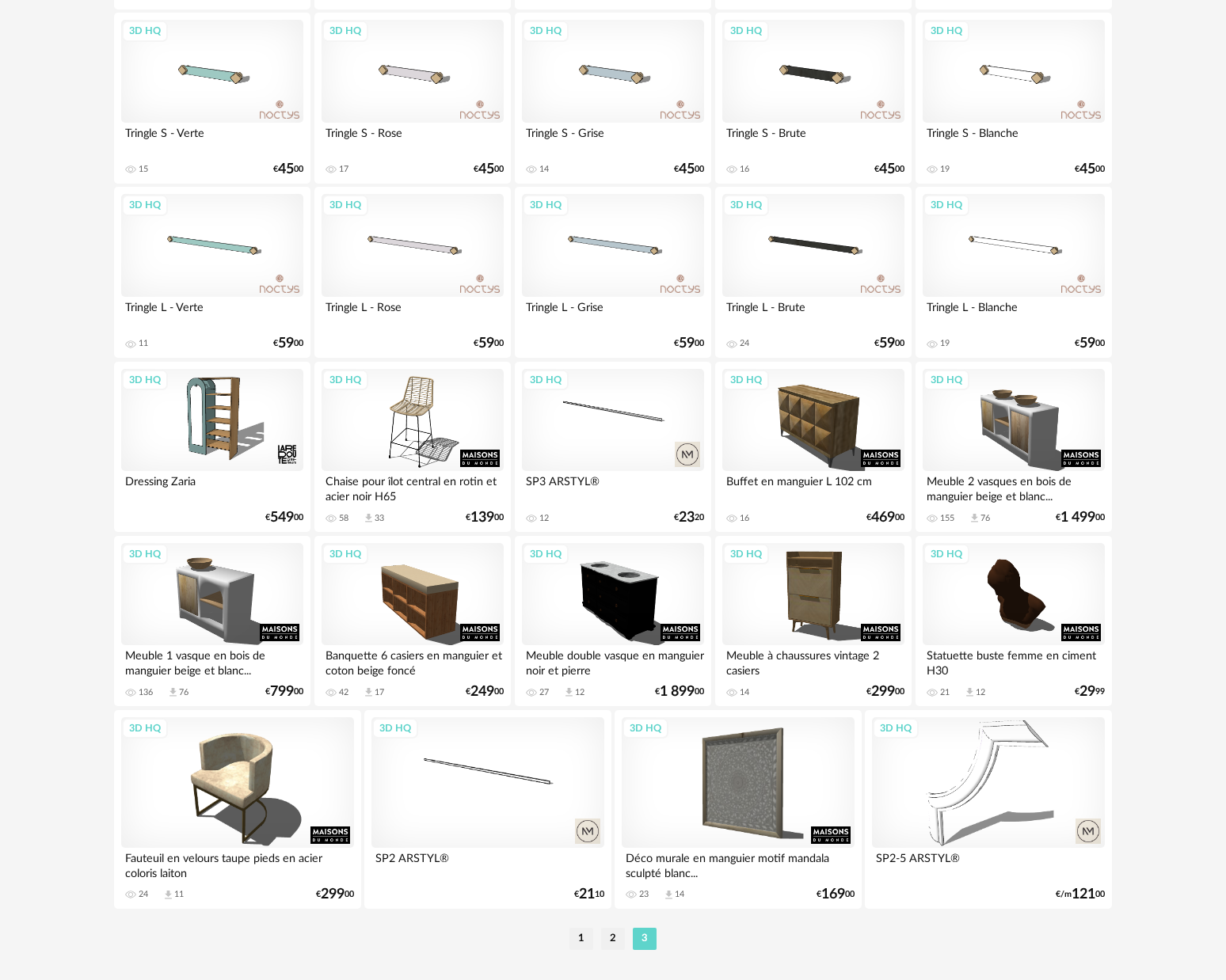
scroll to position [2255, 0]
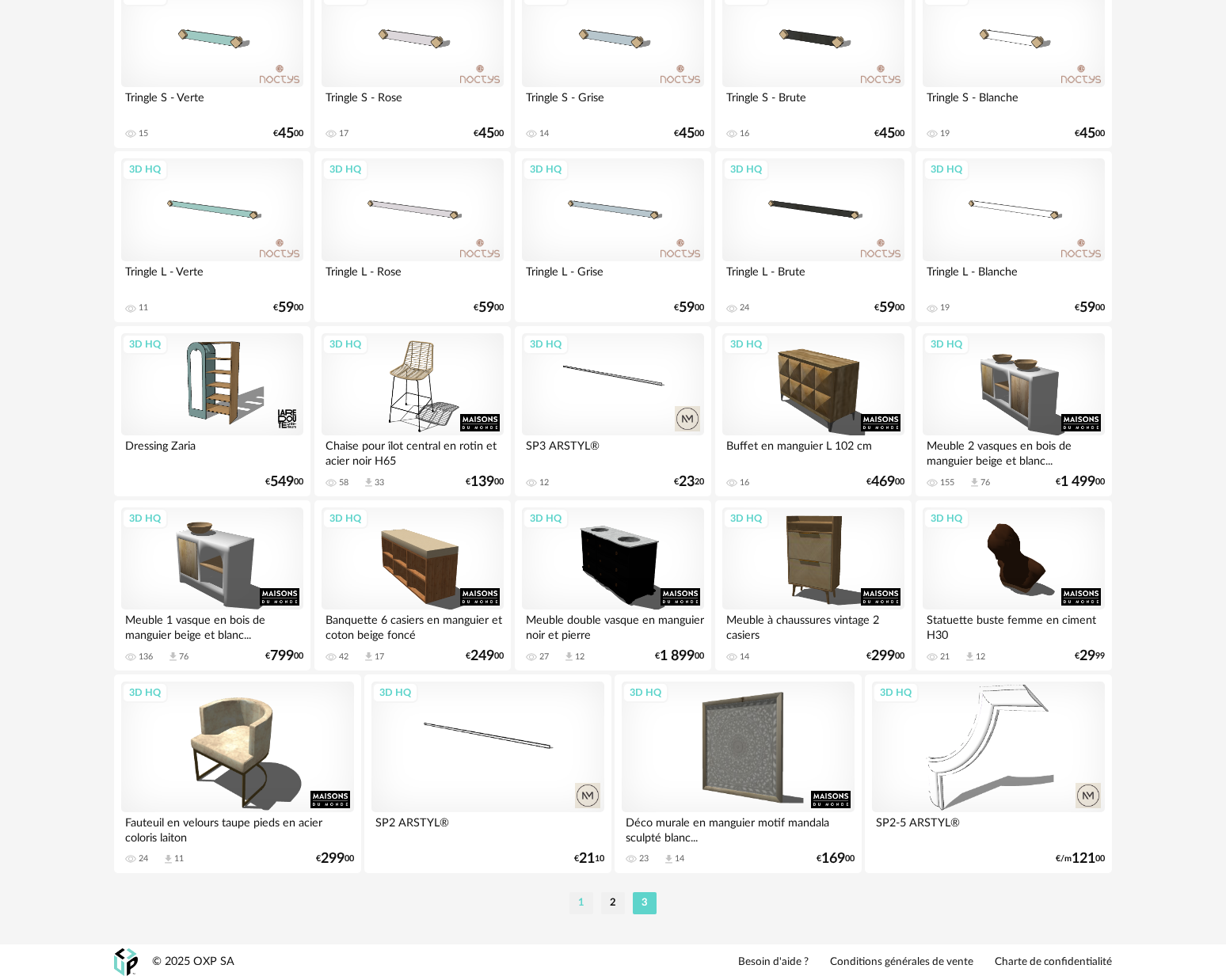
click at [586, 901] on li "1" at bounding box center [581, 903] width 23 height 22
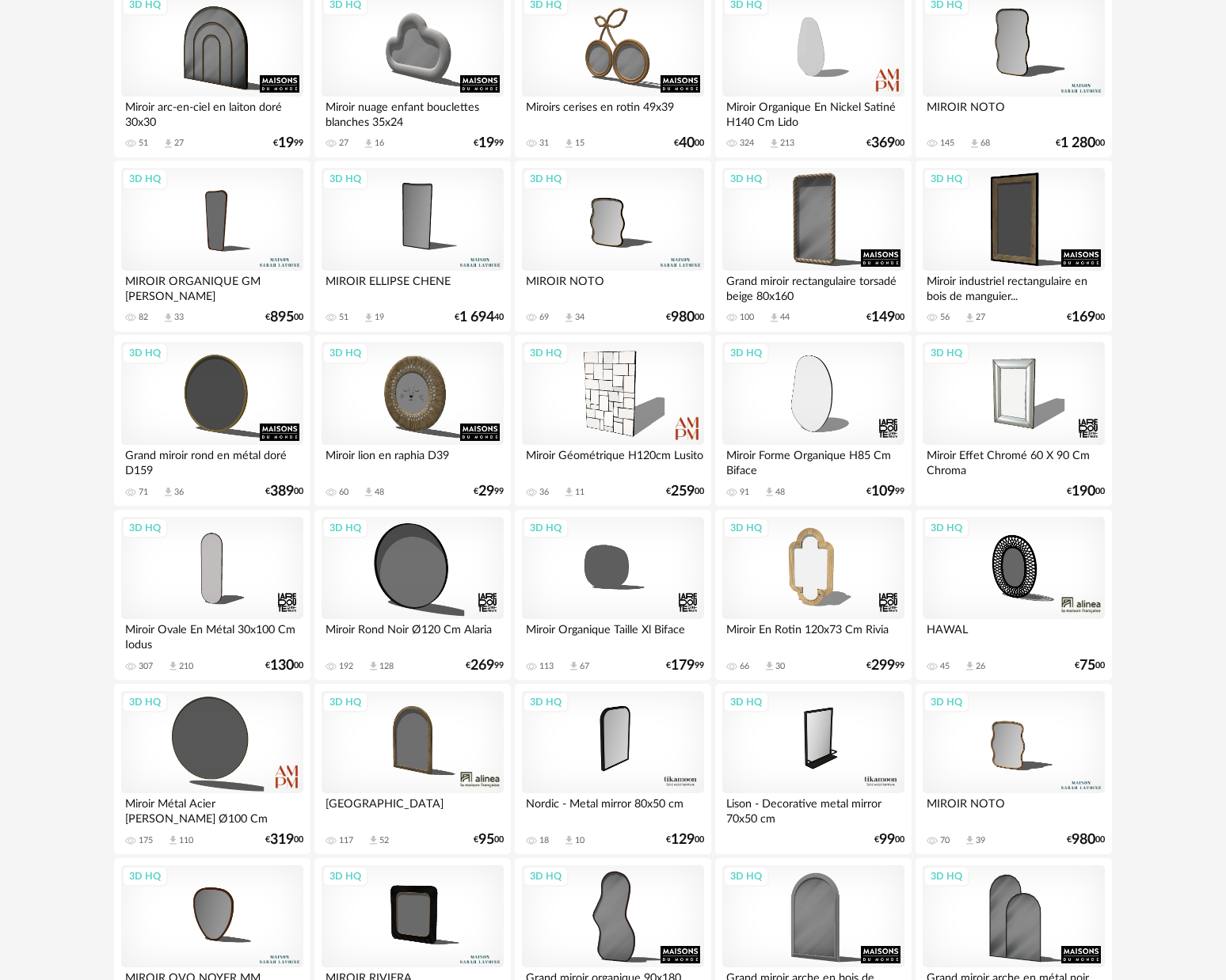
scroll to position [531, 0]
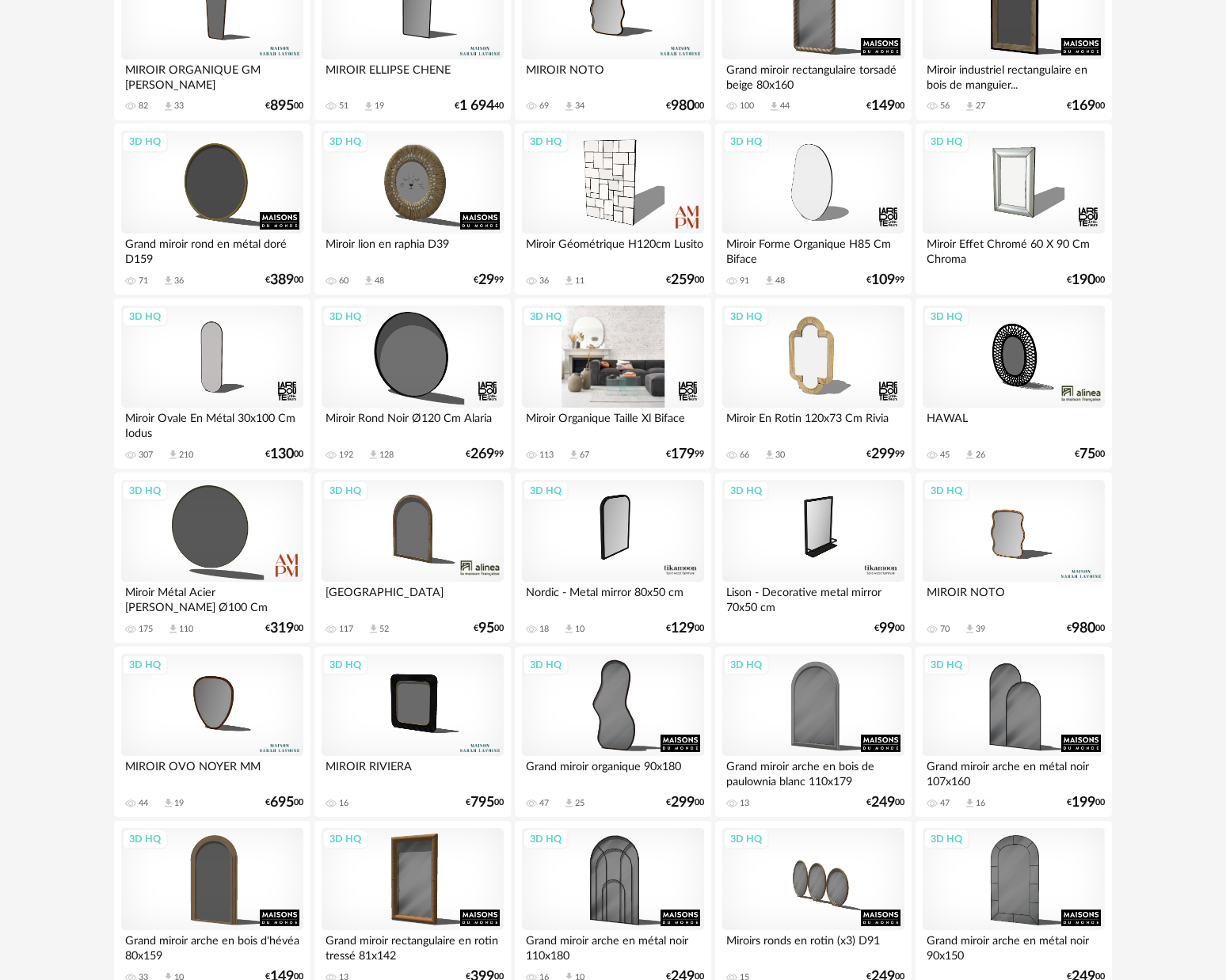
click at [650, 380] on div "3D HQ" at bounding box center [613, 357] width 182 height 103
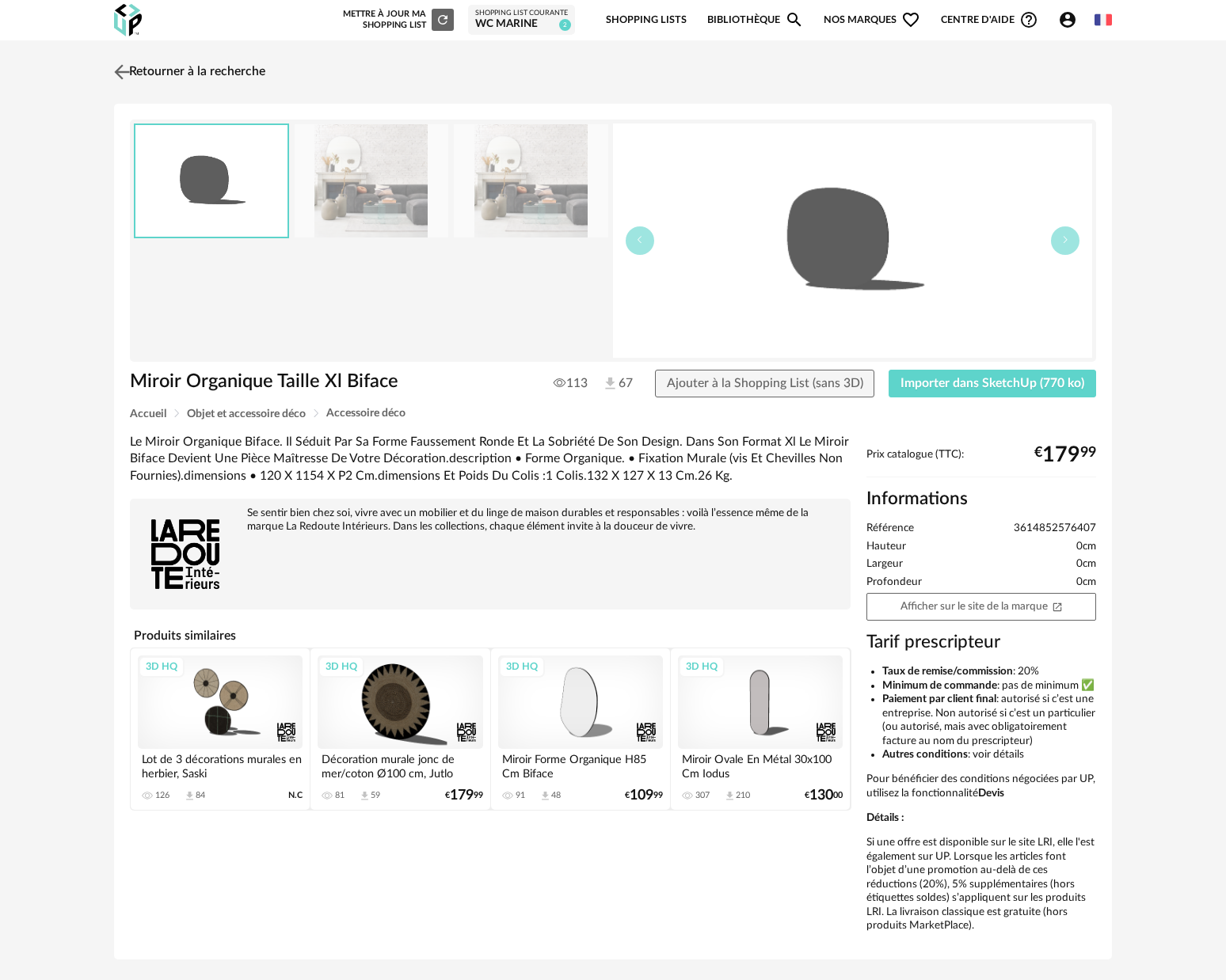
click at [126, 73] on img at bounding box center [123, 71] width 23 height 23
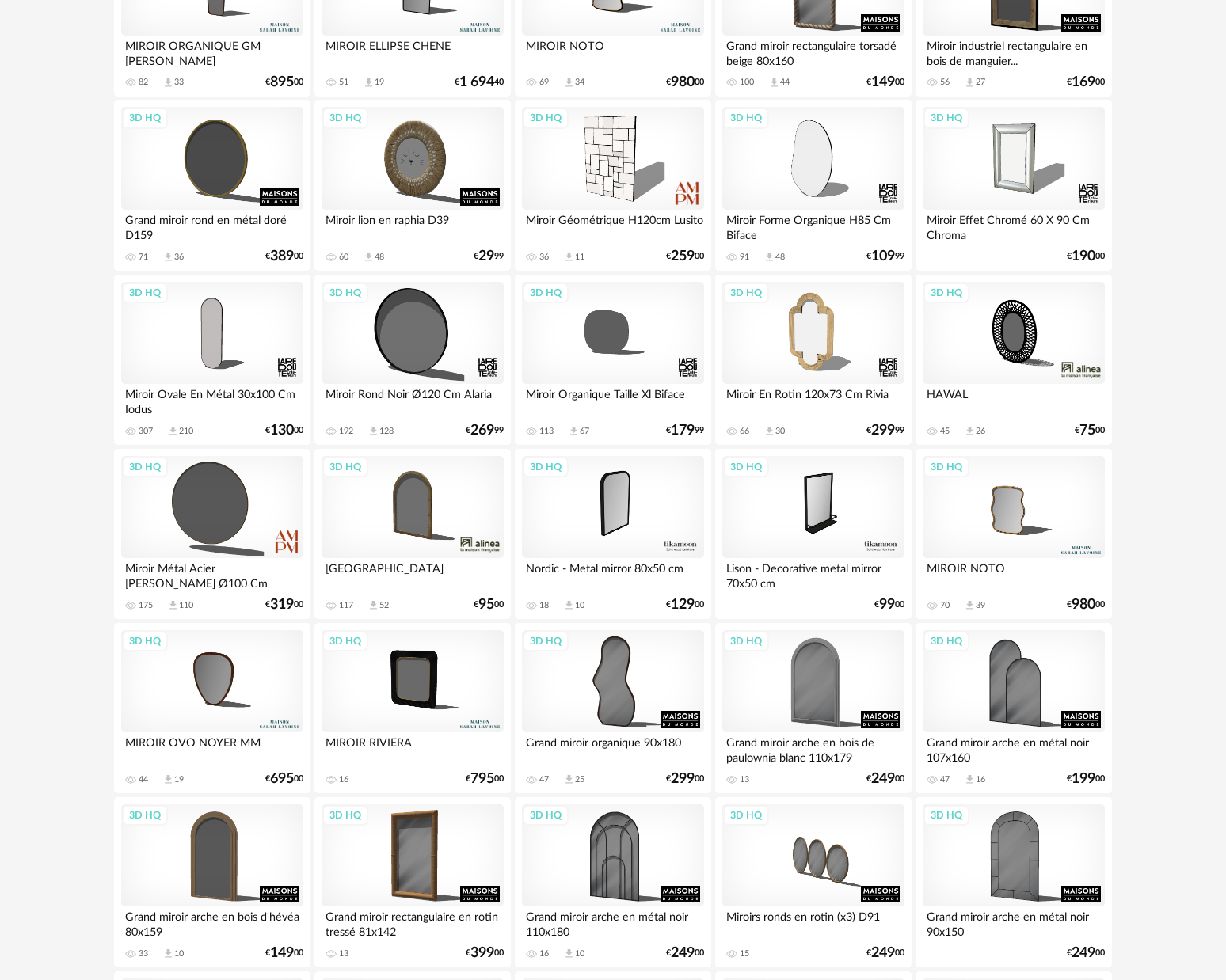
scroll to position [578, 0]
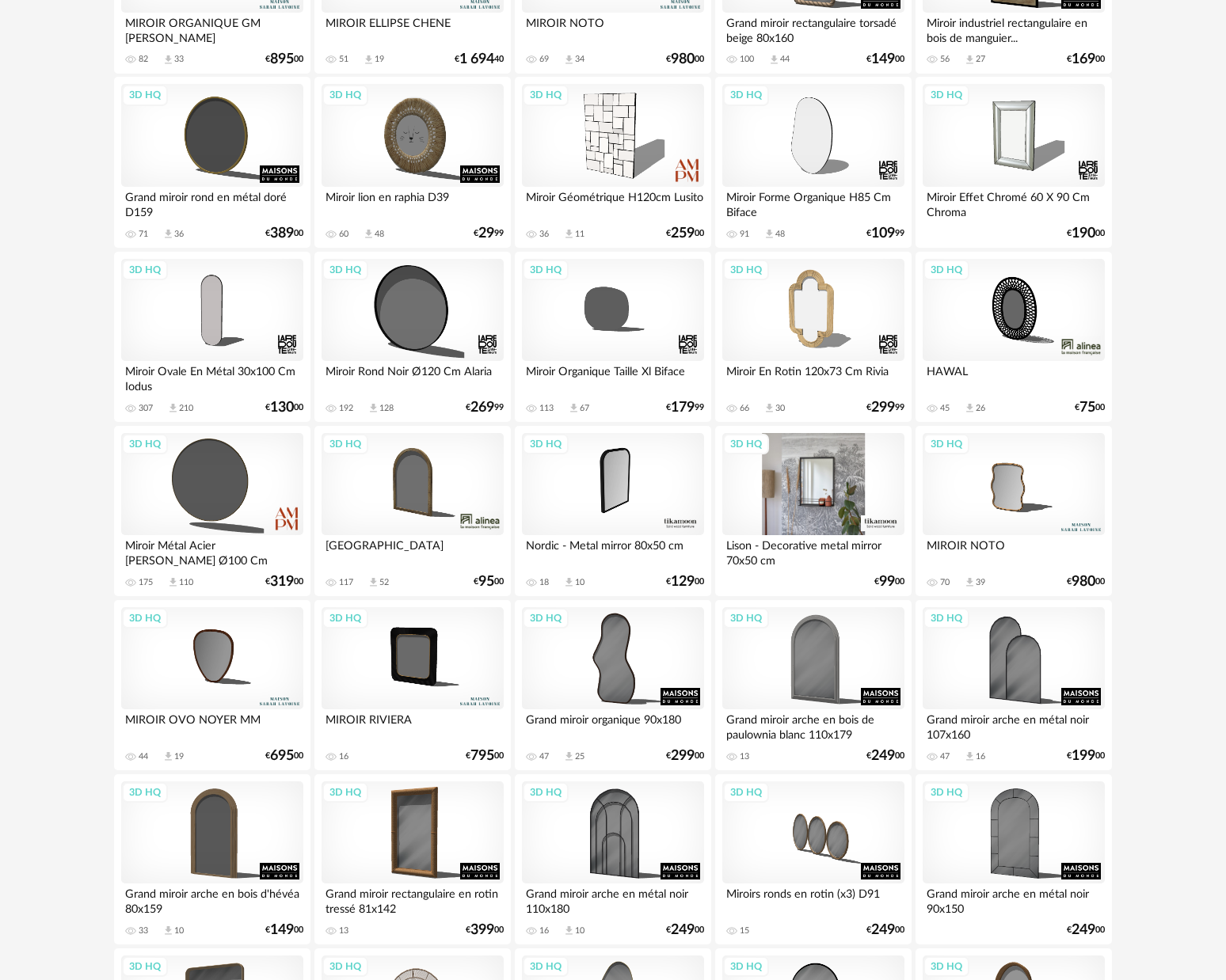
click at [832, 483] on div "3D HQ" at bounding box center [813, 484] width 182 height 103
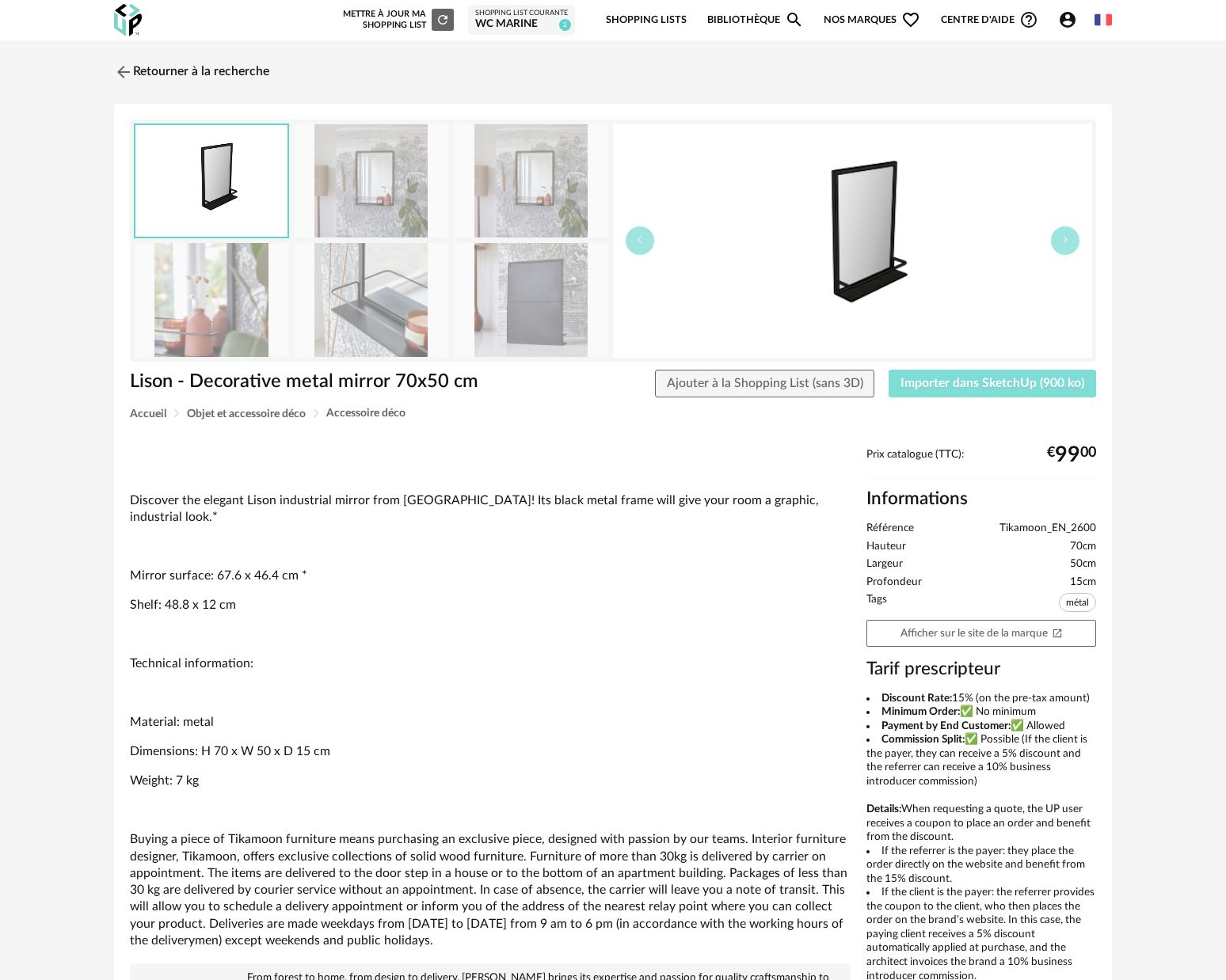
click at [986, 387] on span "Importer dans SketchUp (900 ko)" at bounding box center [992, 383] width 183 height 13
click at [1046, 381] on span "Importer dans SketchUp (900 ko)" at bounding box center [992, 383] width 183 height 13
click at [1020, 380] on span "Importer dans SketchUp (900 ko)" at bounding box center [992, 383] width 183 height 13
click at [150, 73] on link "Retourner à la recherche" at bounding box center [188, 71] width 155 height 35
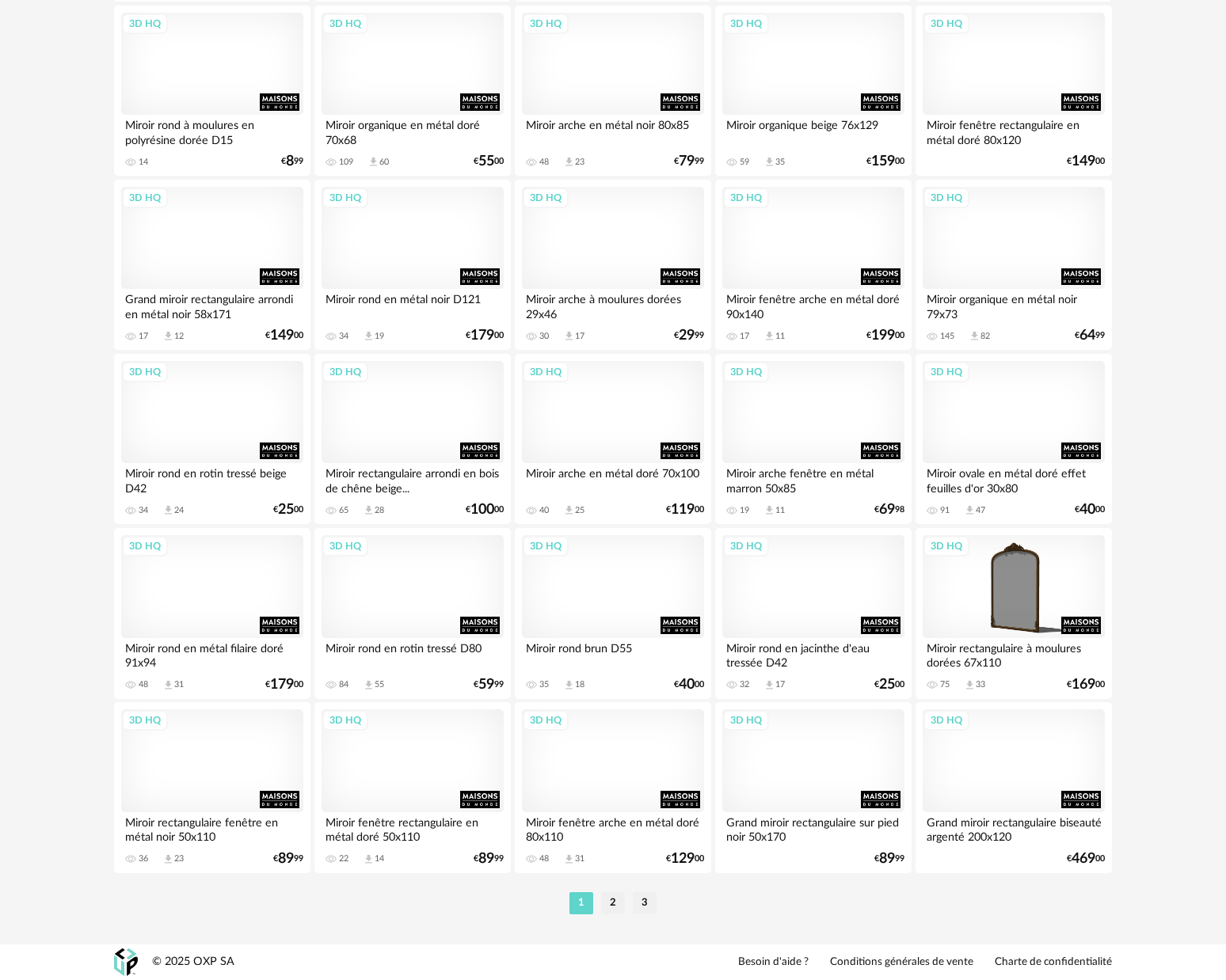
scroll to position [2888, 0]
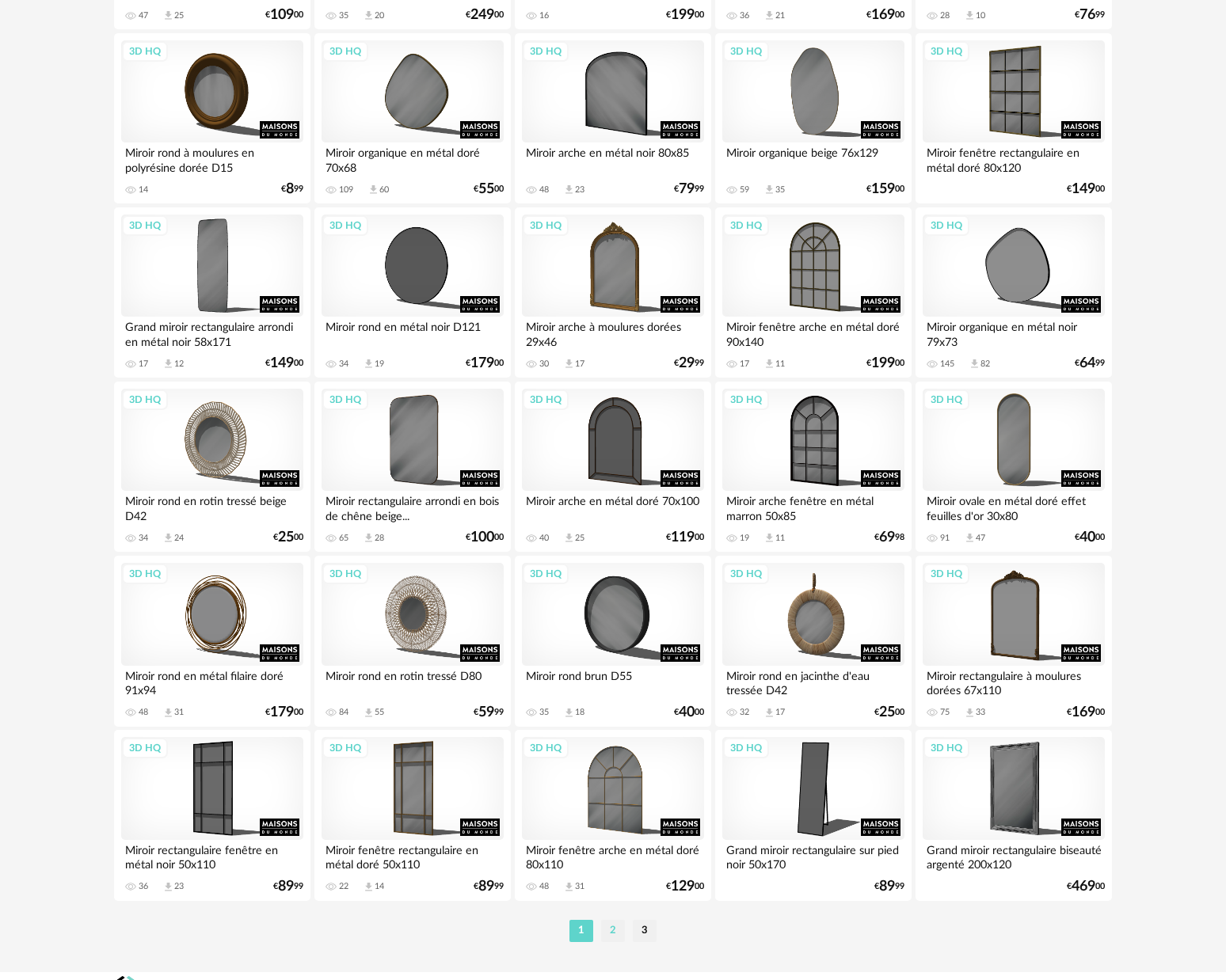
click at [614, 942] on li "2" at bounding box center [613, 931] width 23 height 22
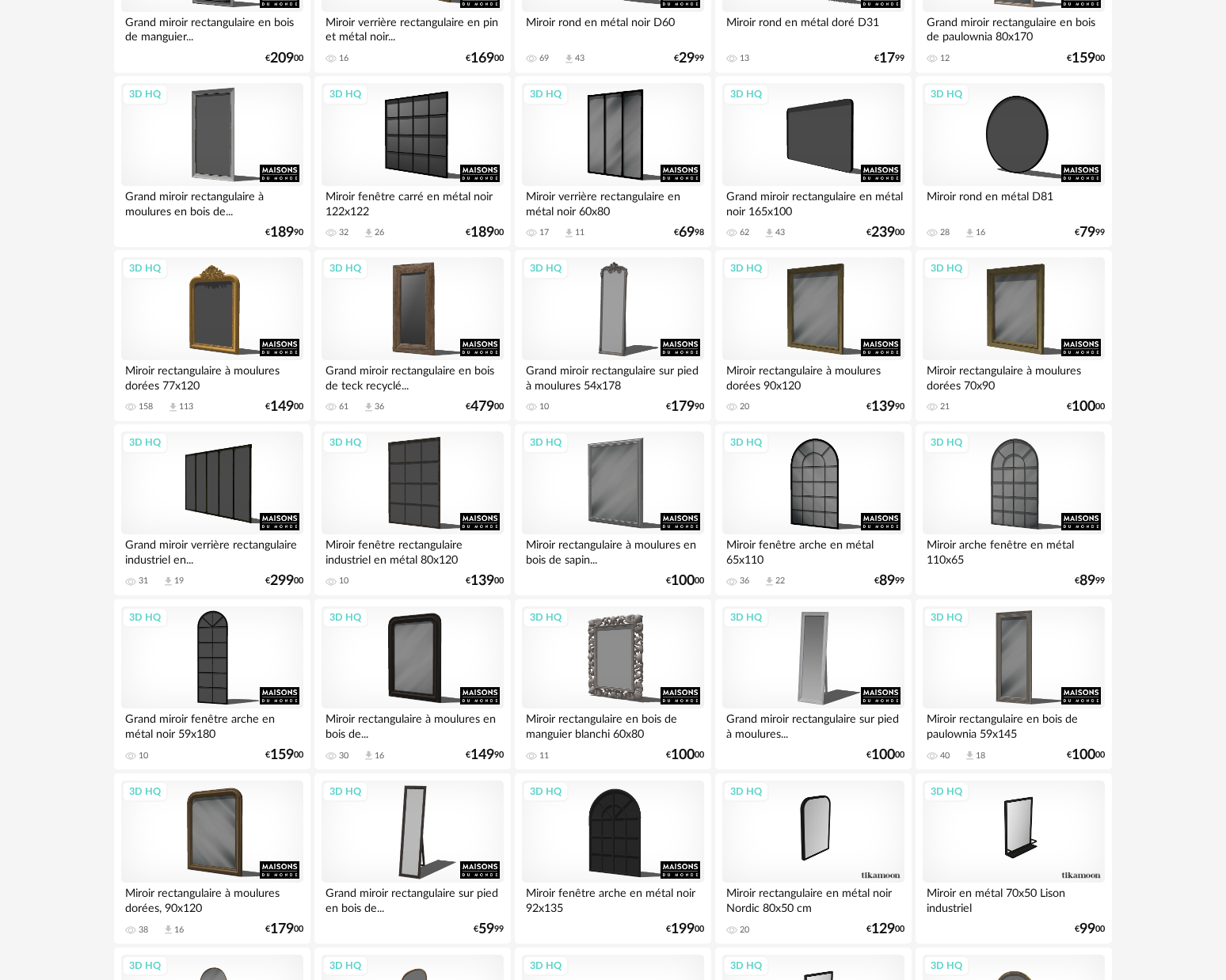
scroll to position [2085, 0]
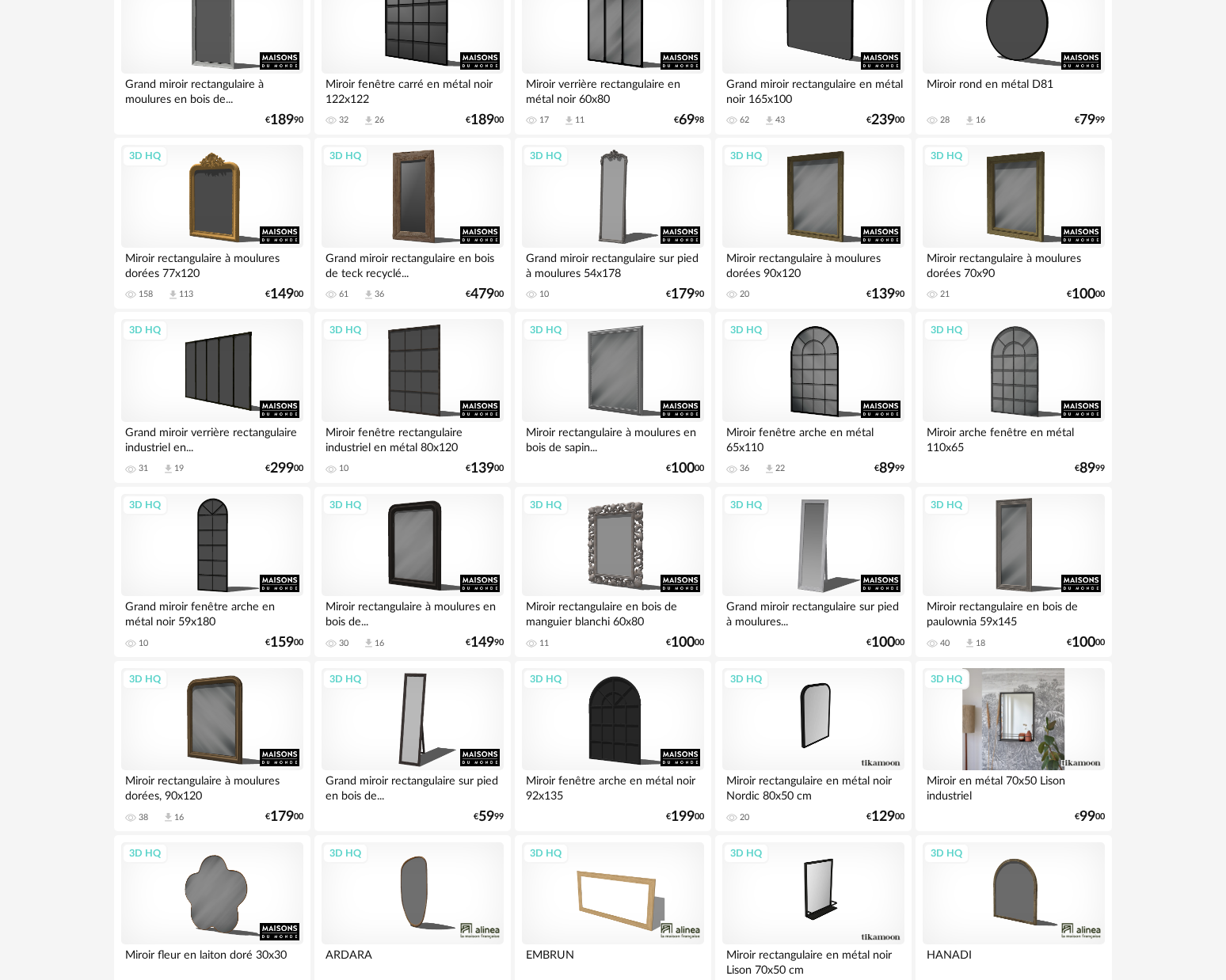
click at [1017, 737] on div "3D HQ" at bounding box center [1013, 720] width 182 height 103
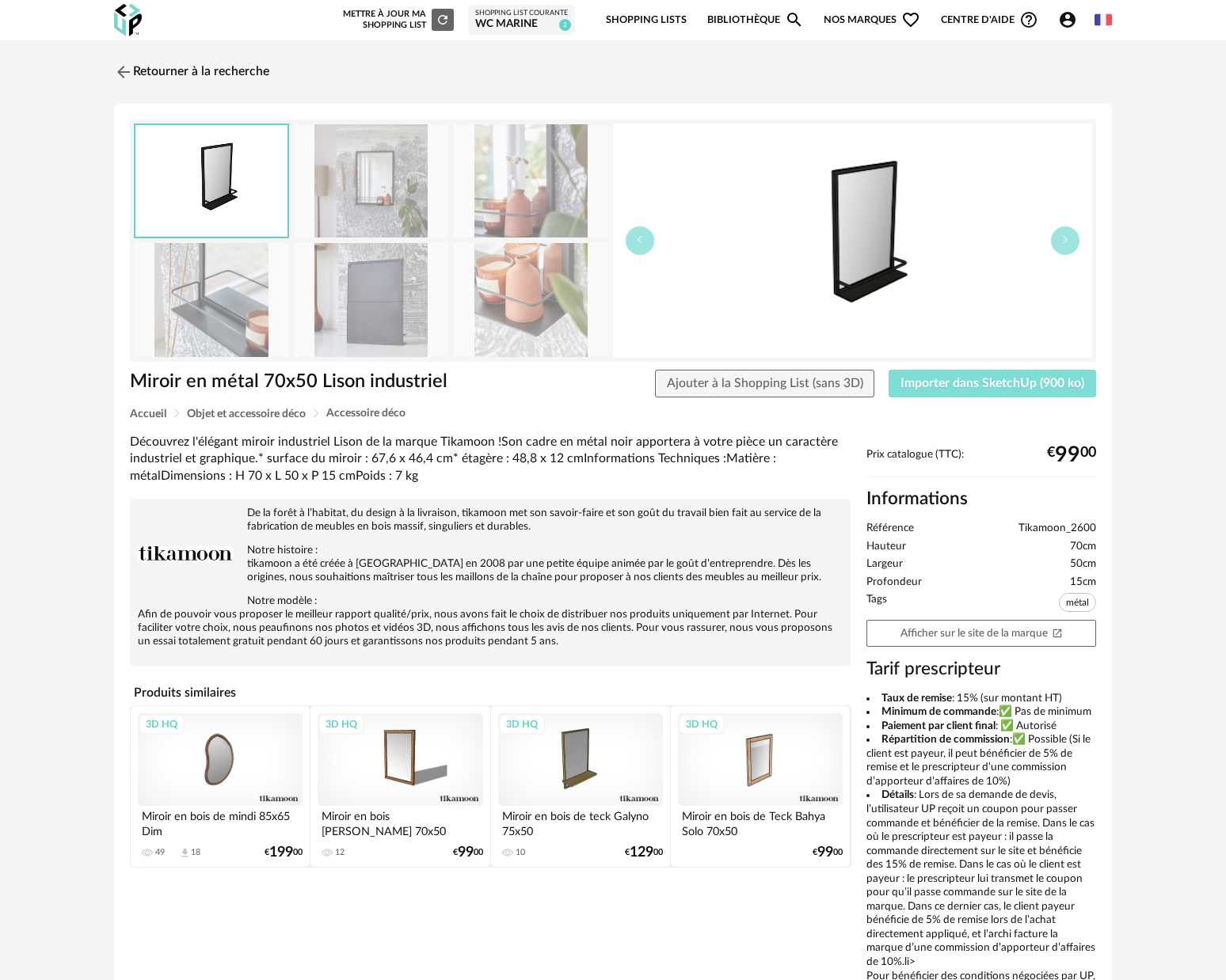
click at [1041, 389] on span "Importer dans SketchUp (900 ko)" at bounding box center [992, 383] width 183 height 13
click at [982, 390] on span "Importer dans SketchUp (900 ko)" at bounding box center [992, 383] width 183 height 13
click at [143, 67] on link "Retourner à la recherche" at bounding box center [188, 71] width 155 height 35
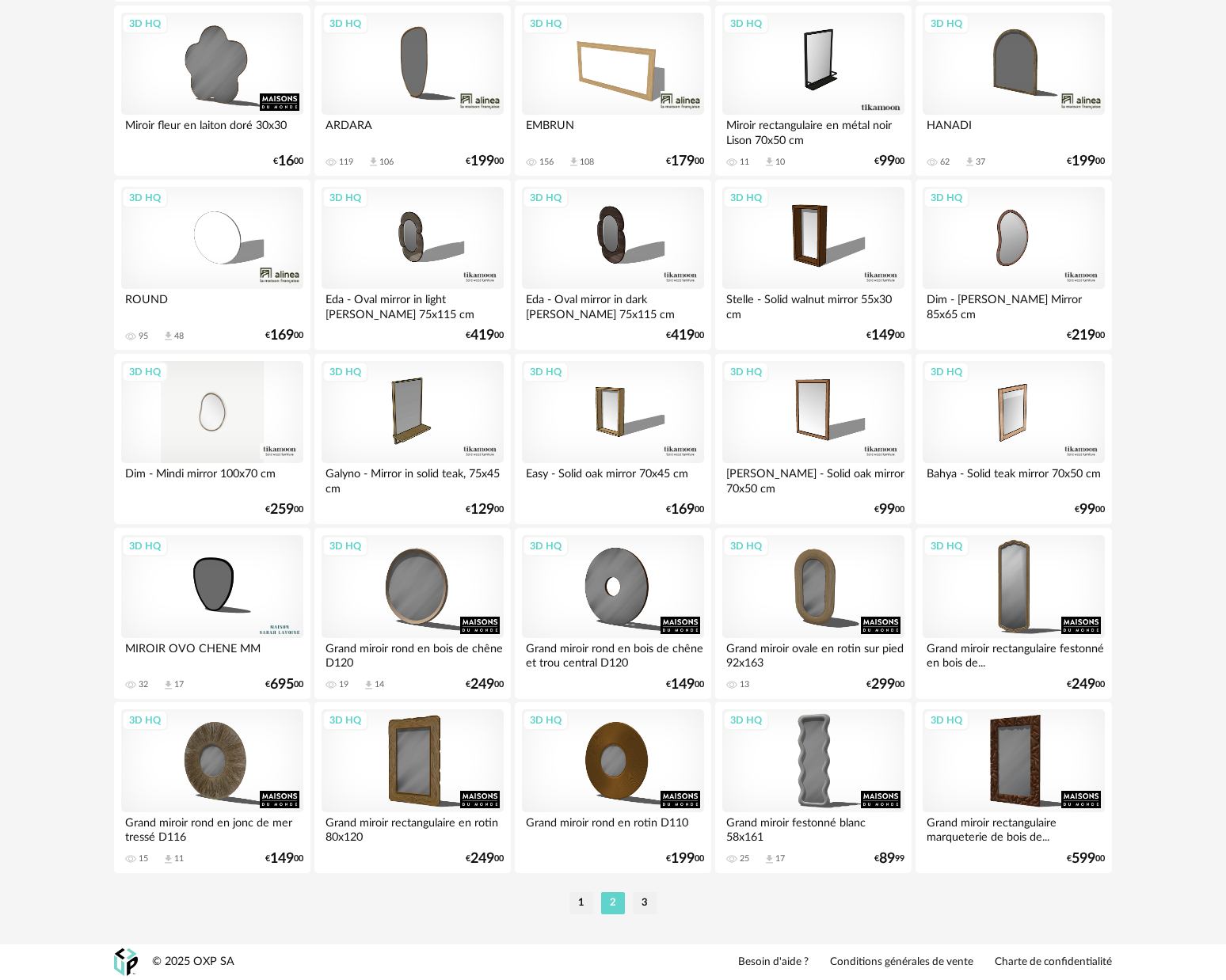
scroll to position [2902, 0]
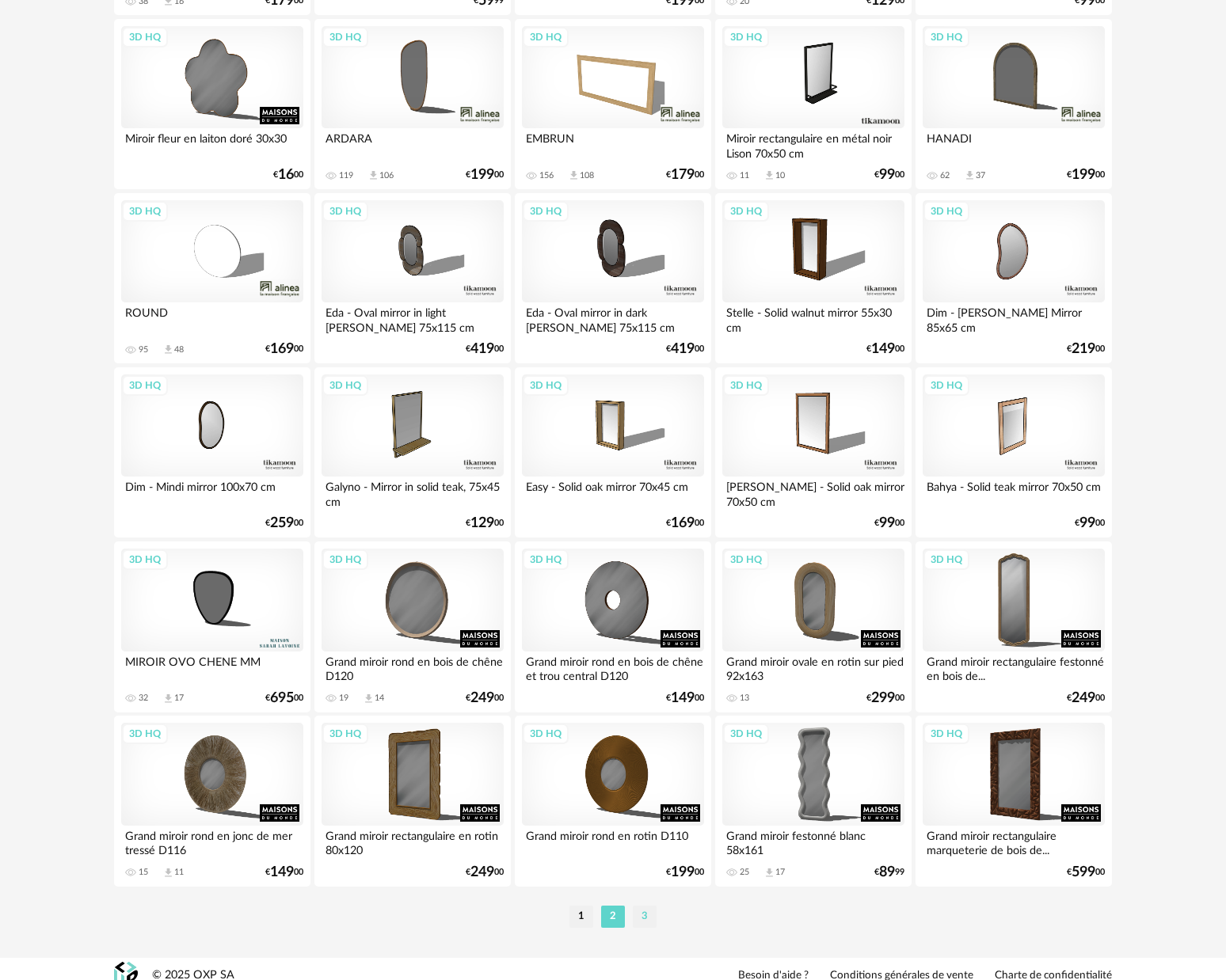
click at [647, 928] on li "3" at bounding box center [643, 917] width 23 height 22
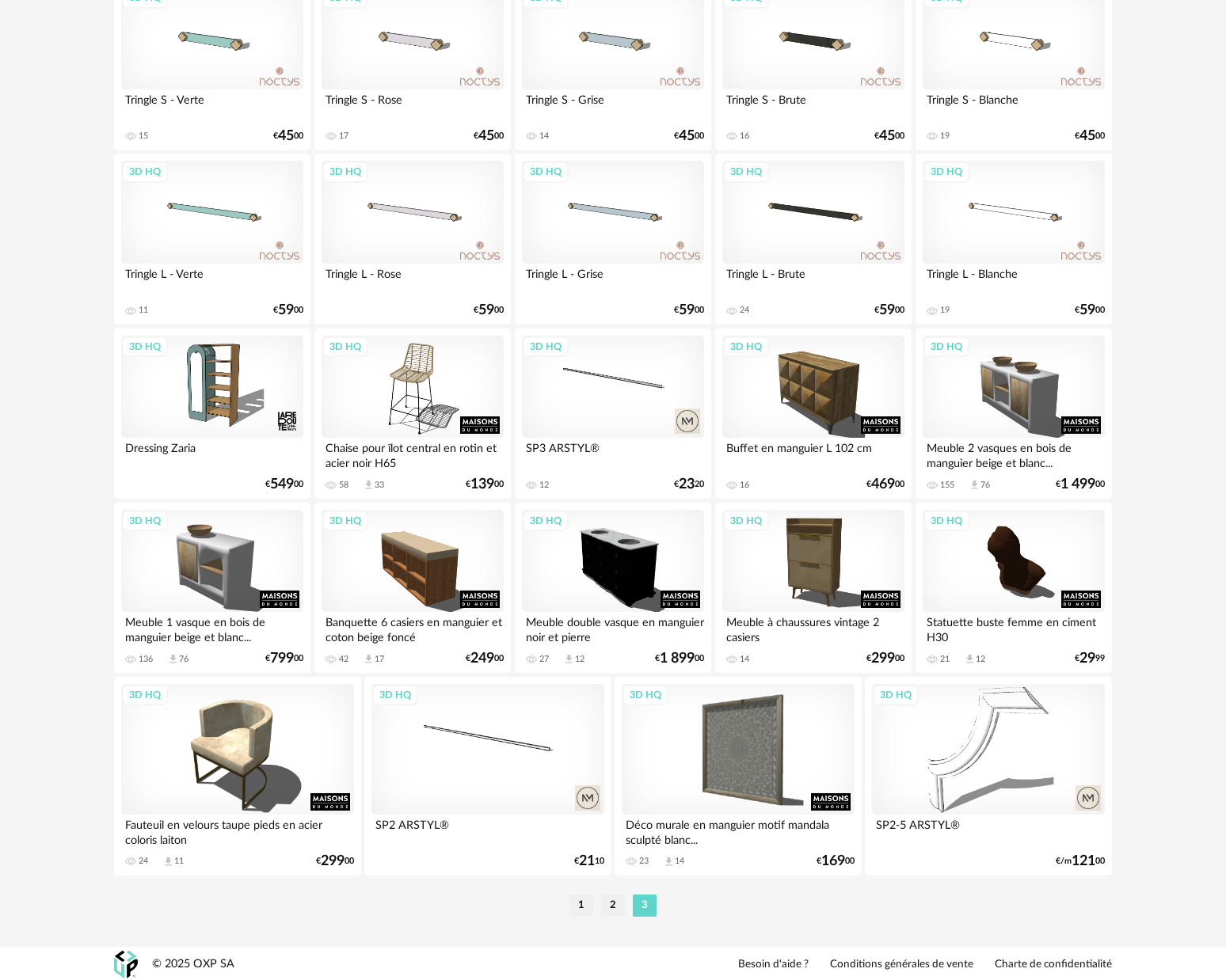
scroll to position [2214, 0]
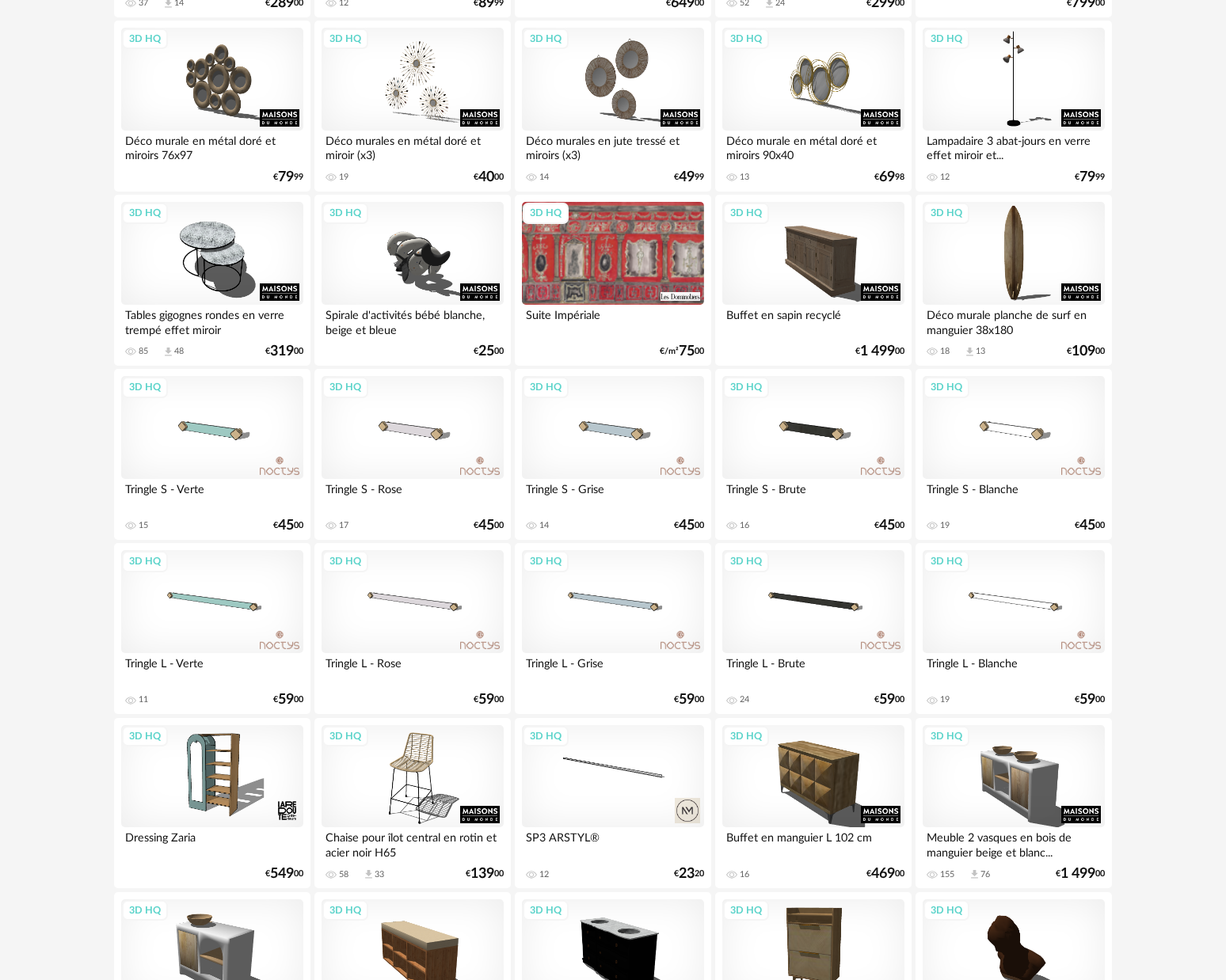
scroll to position [2191, 0]
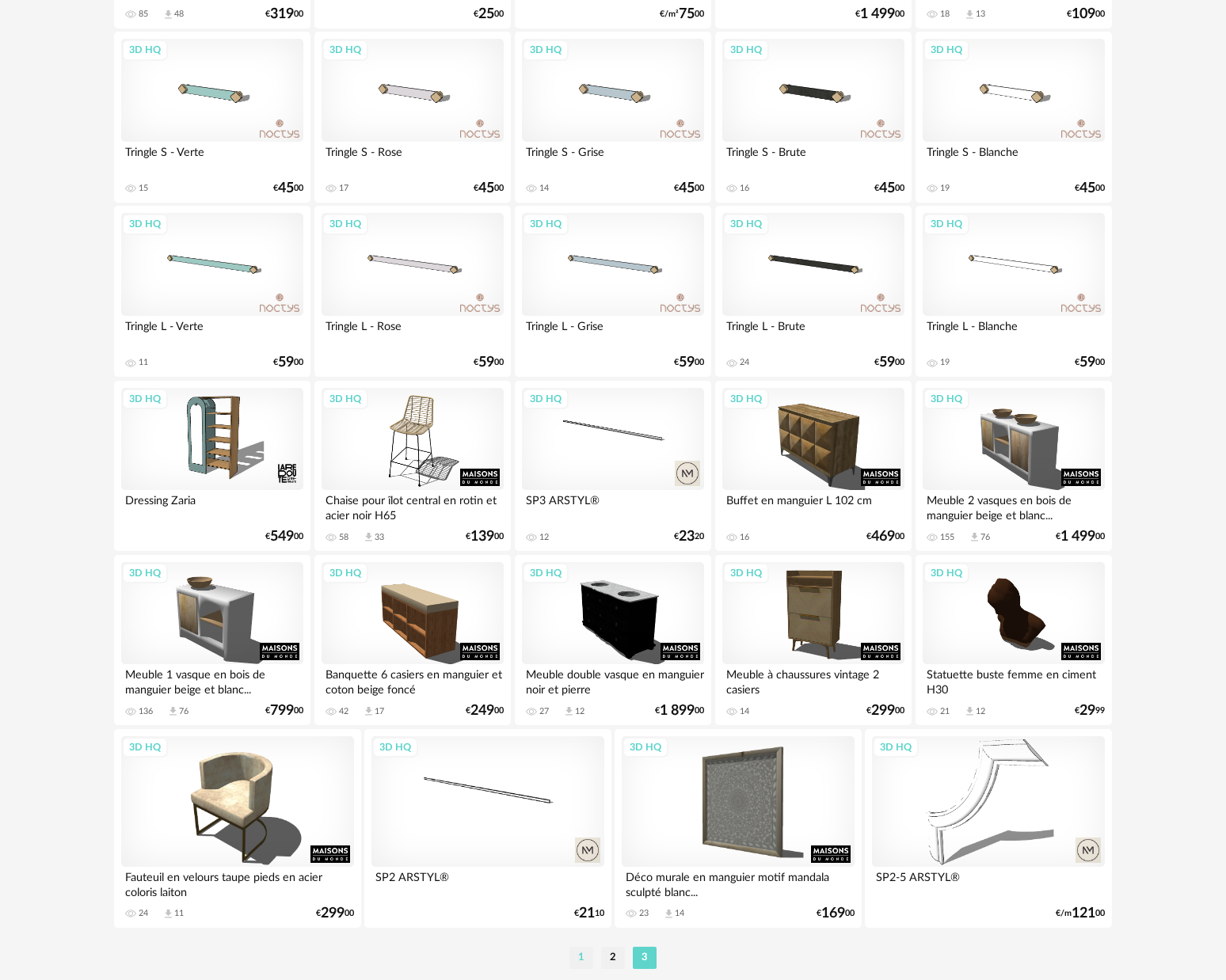
click at [580, 958] on li "1" at bounding box center [581, 958] width 23 height 22
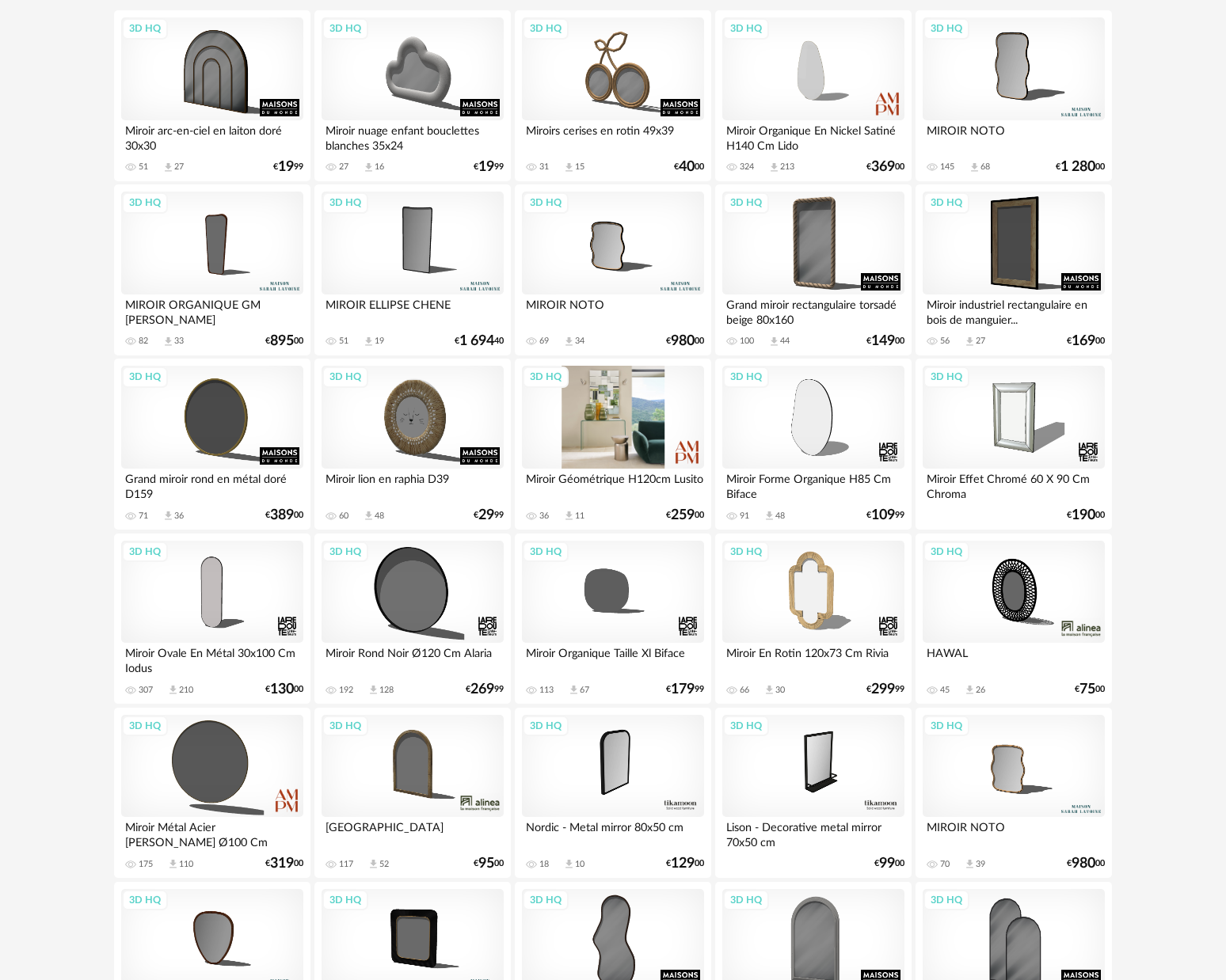
scroll to position [600, 0]
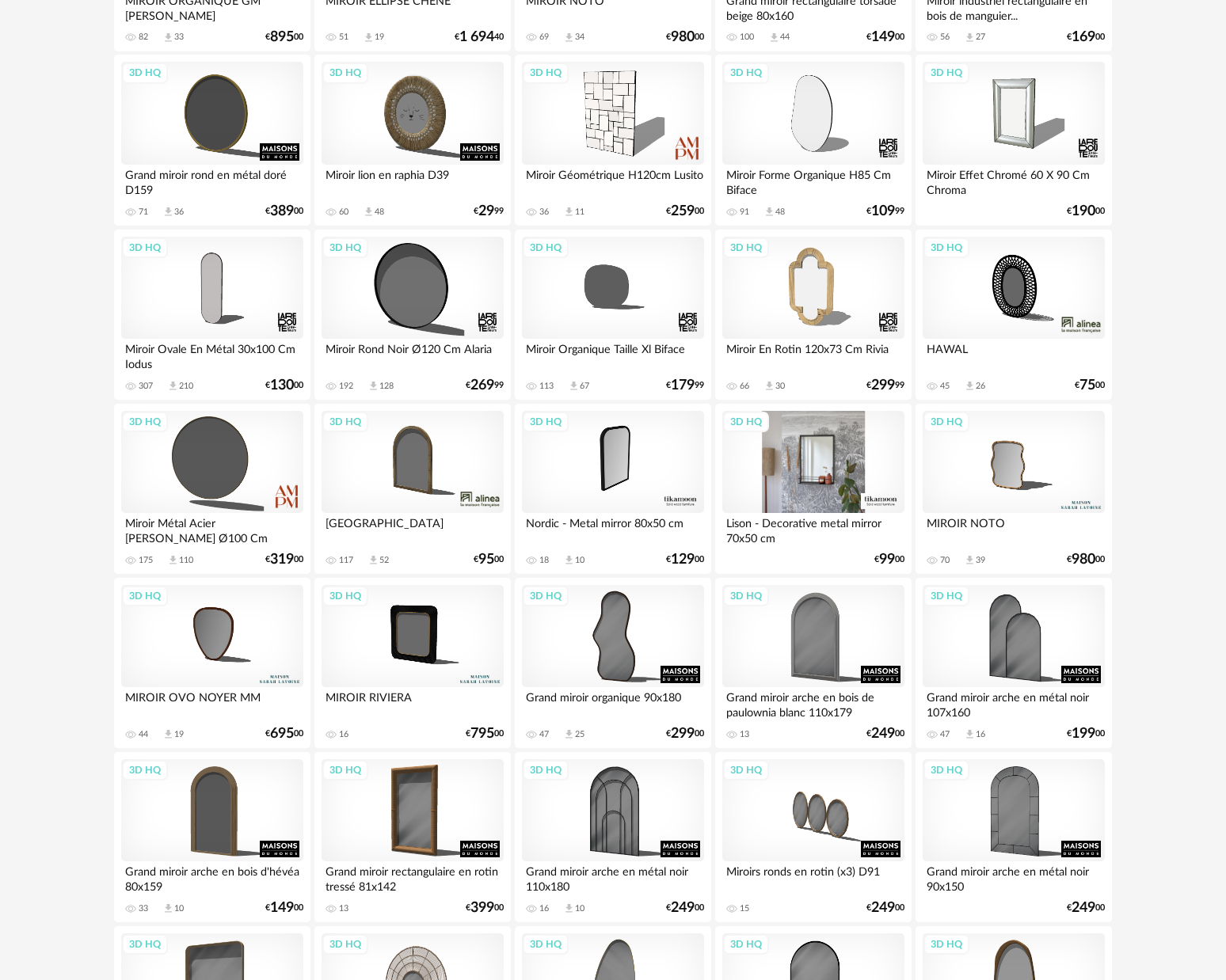
click at [800, 467] on div "3D HQ" at bounding box center [813, 462] width 182 height 103
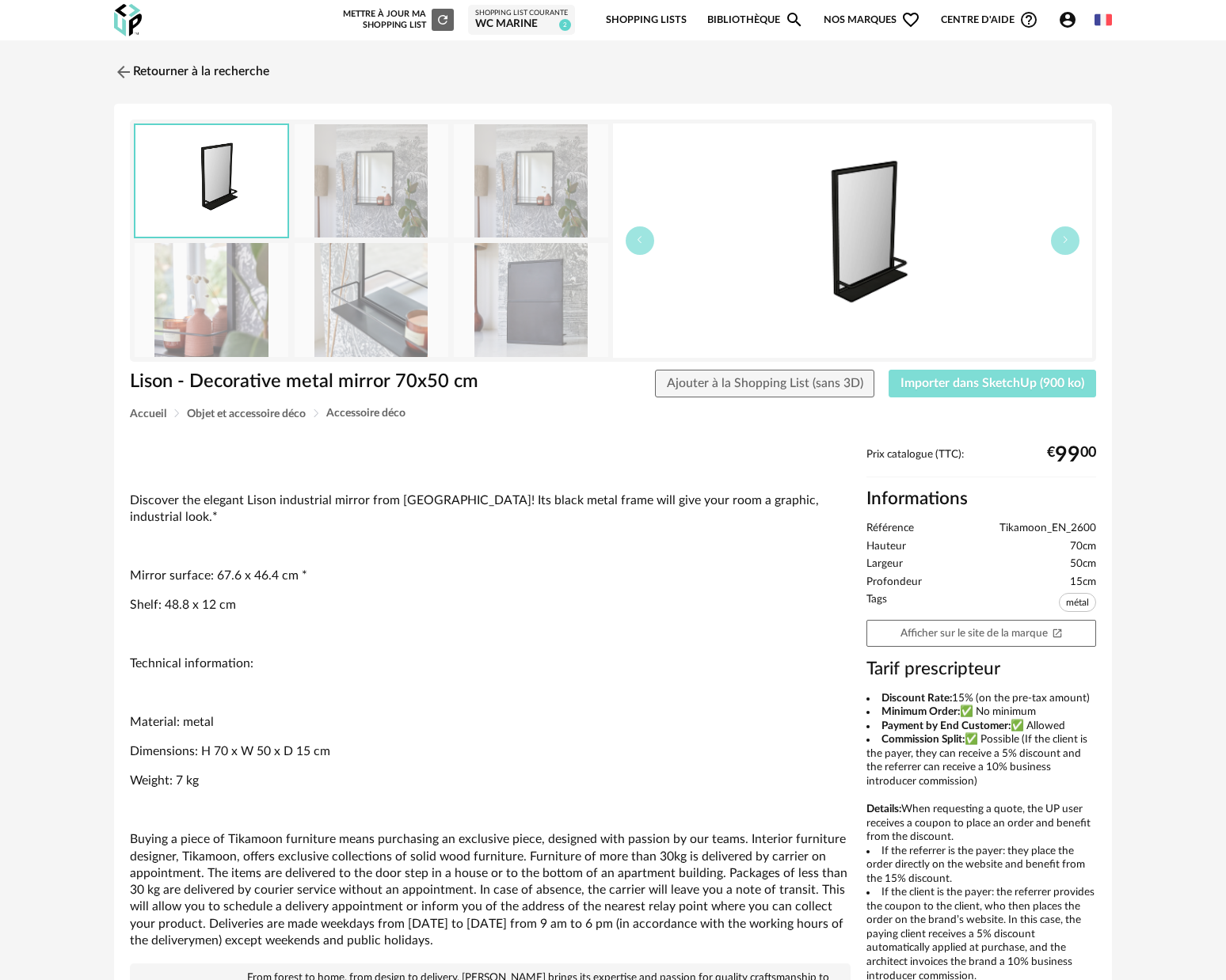
click at [978, 394] on button "Importer dans SketchUp (900 ko)" at bounding box center [992, 383] width 208 height 28
click at [211, 81] on link "Retourner à la recherche" at bounding box center [188, 71] width 155 height 35
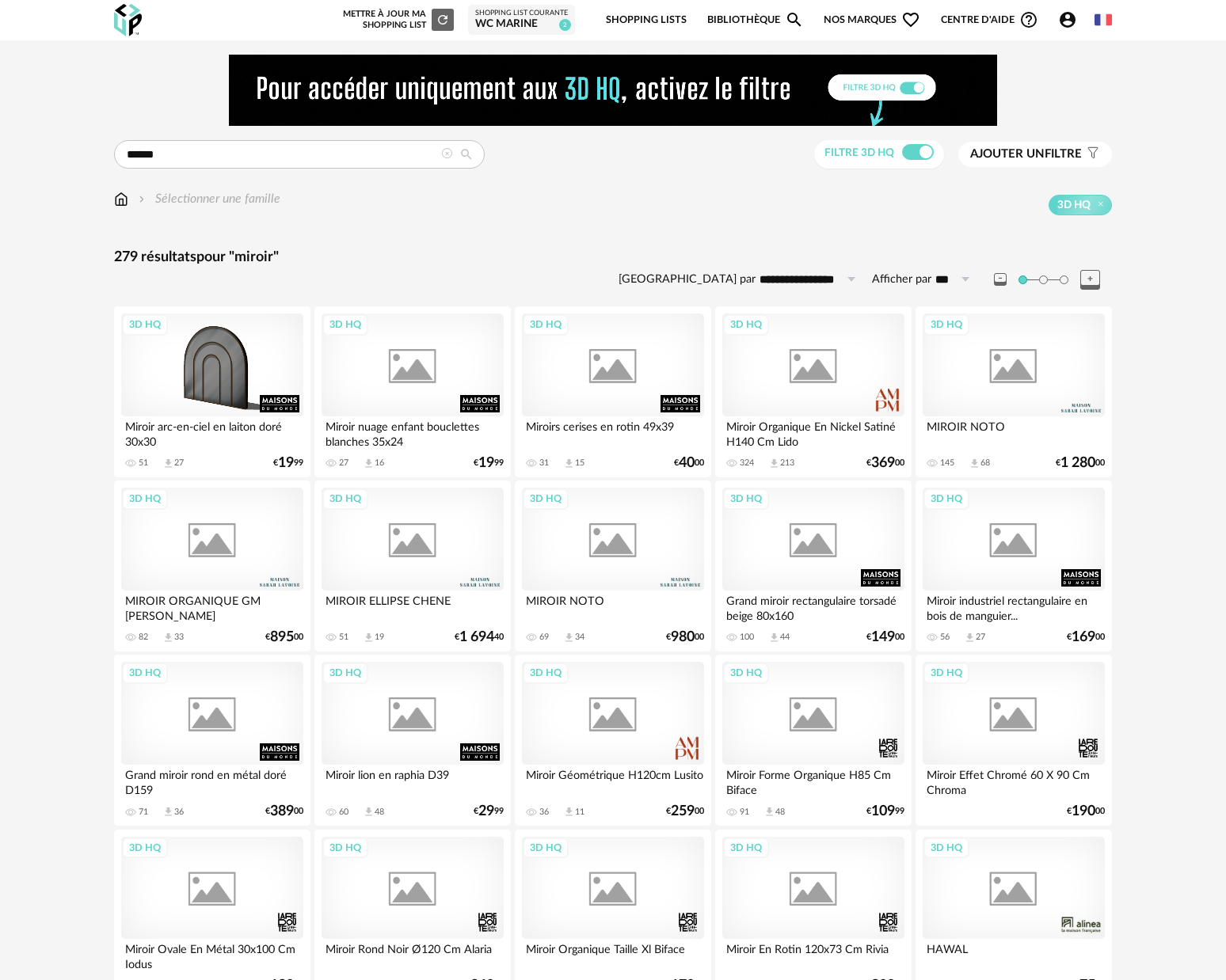
scroll to position [600, 0]
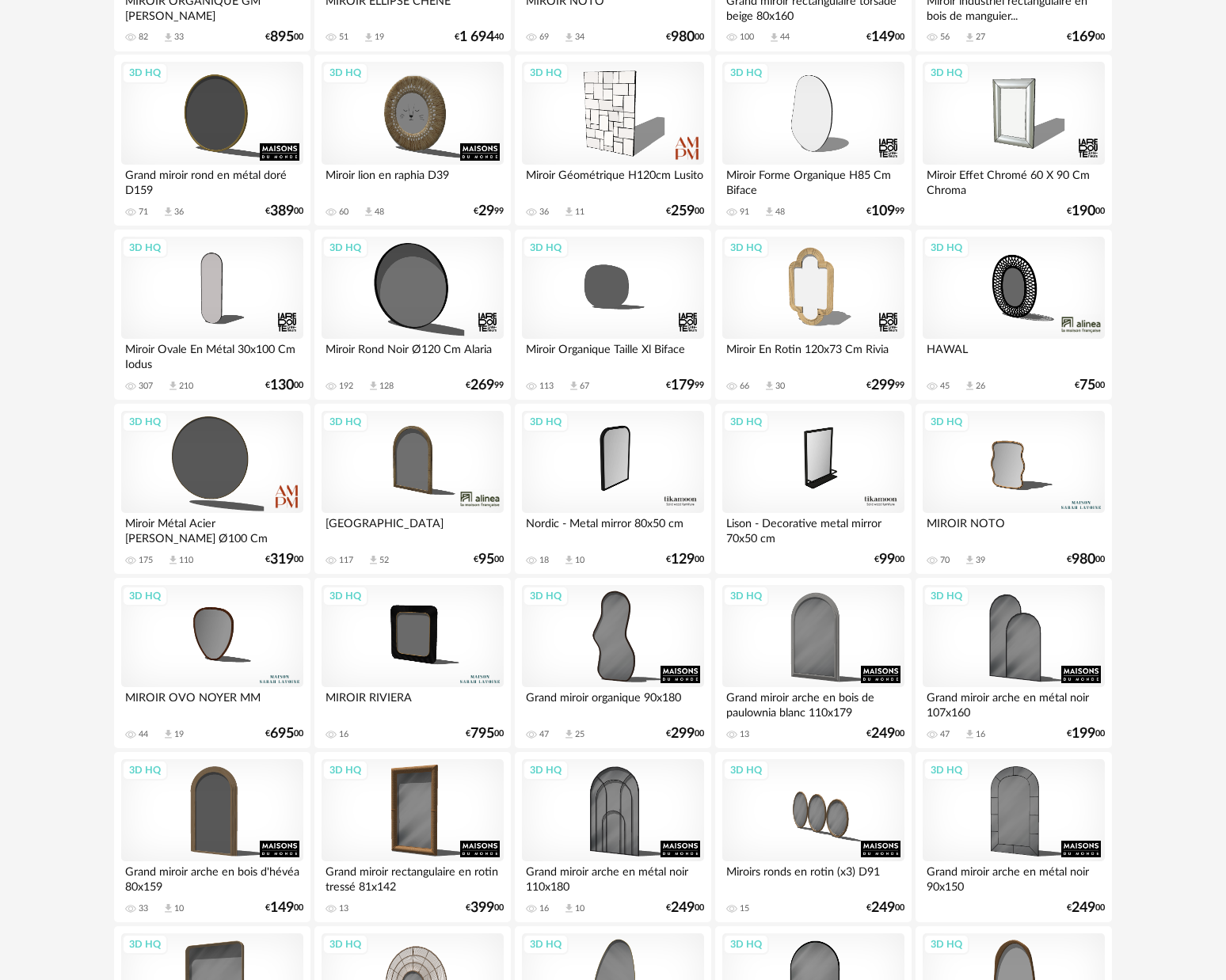
click at [209, 276] on div "3D HQ" at bounding box center [212, 288] width 182 height 103
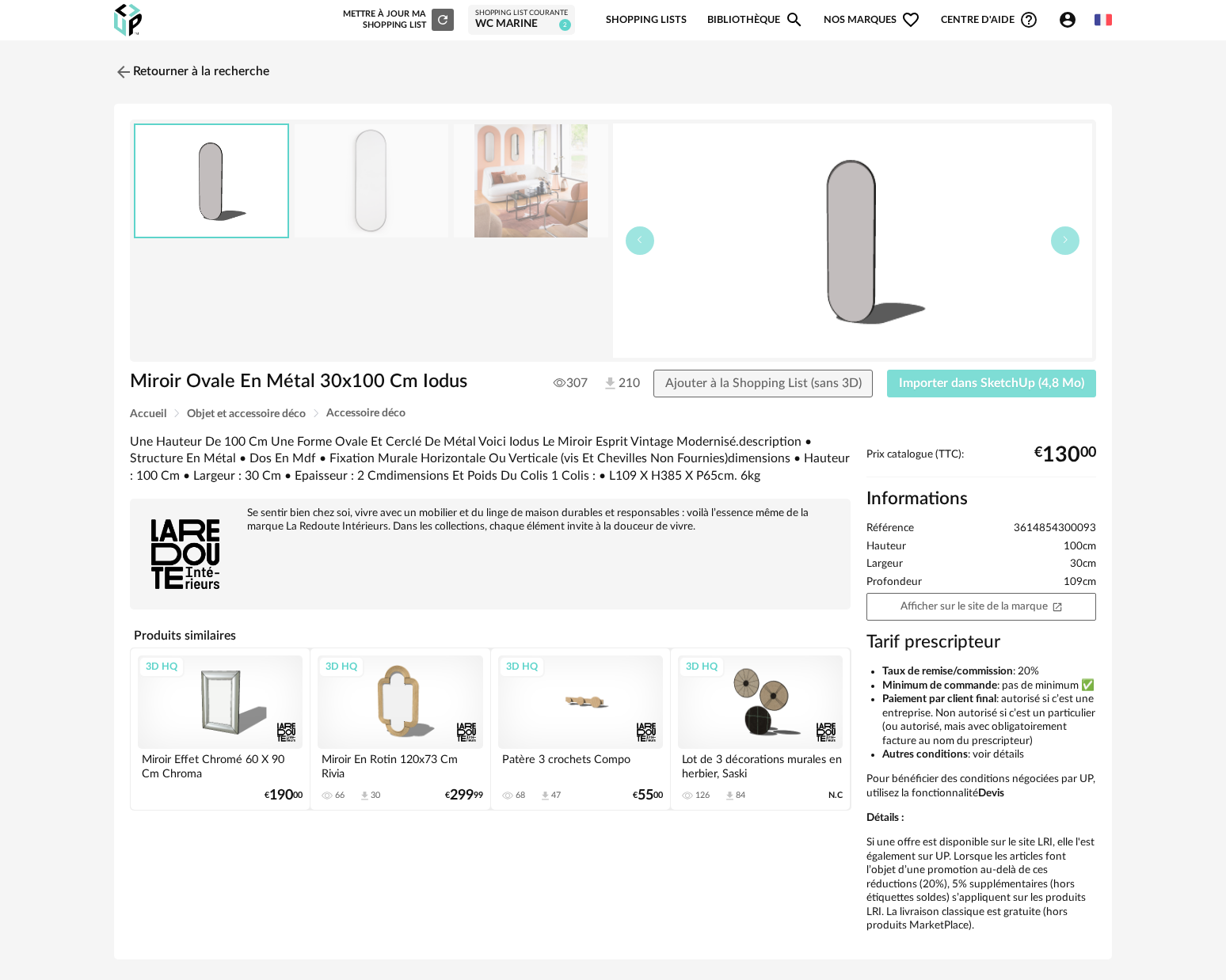
click at [999, 385] on span "Importer dans SketchUp (4,8 Mo)" at bounding box center [991, 383] width 185 height 13
